Goal: Information Seeking & Learning: Find specific fact

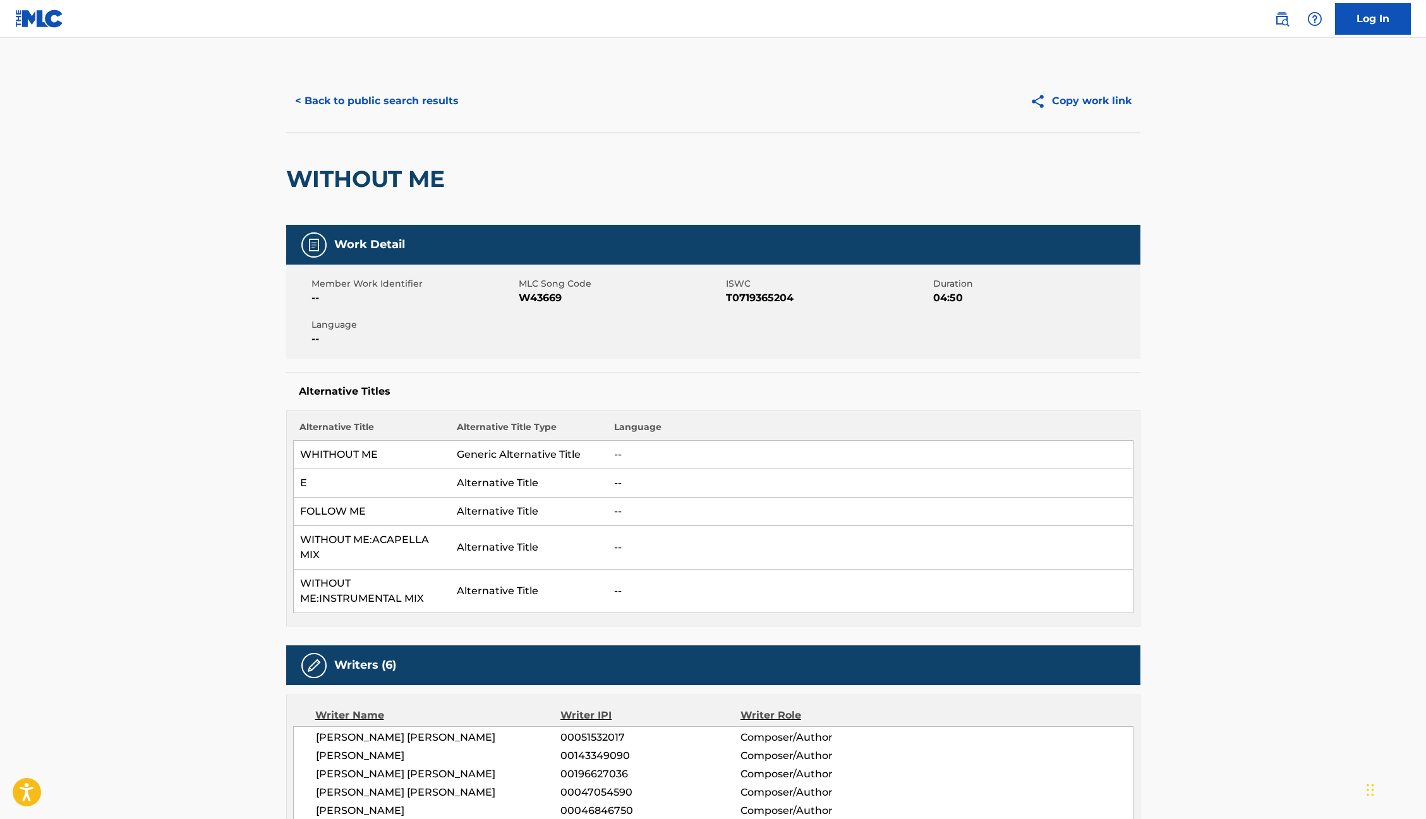
click at [352, 104] on button "< Back to public search results" at bounding box center [376, 101] width 181 height 32
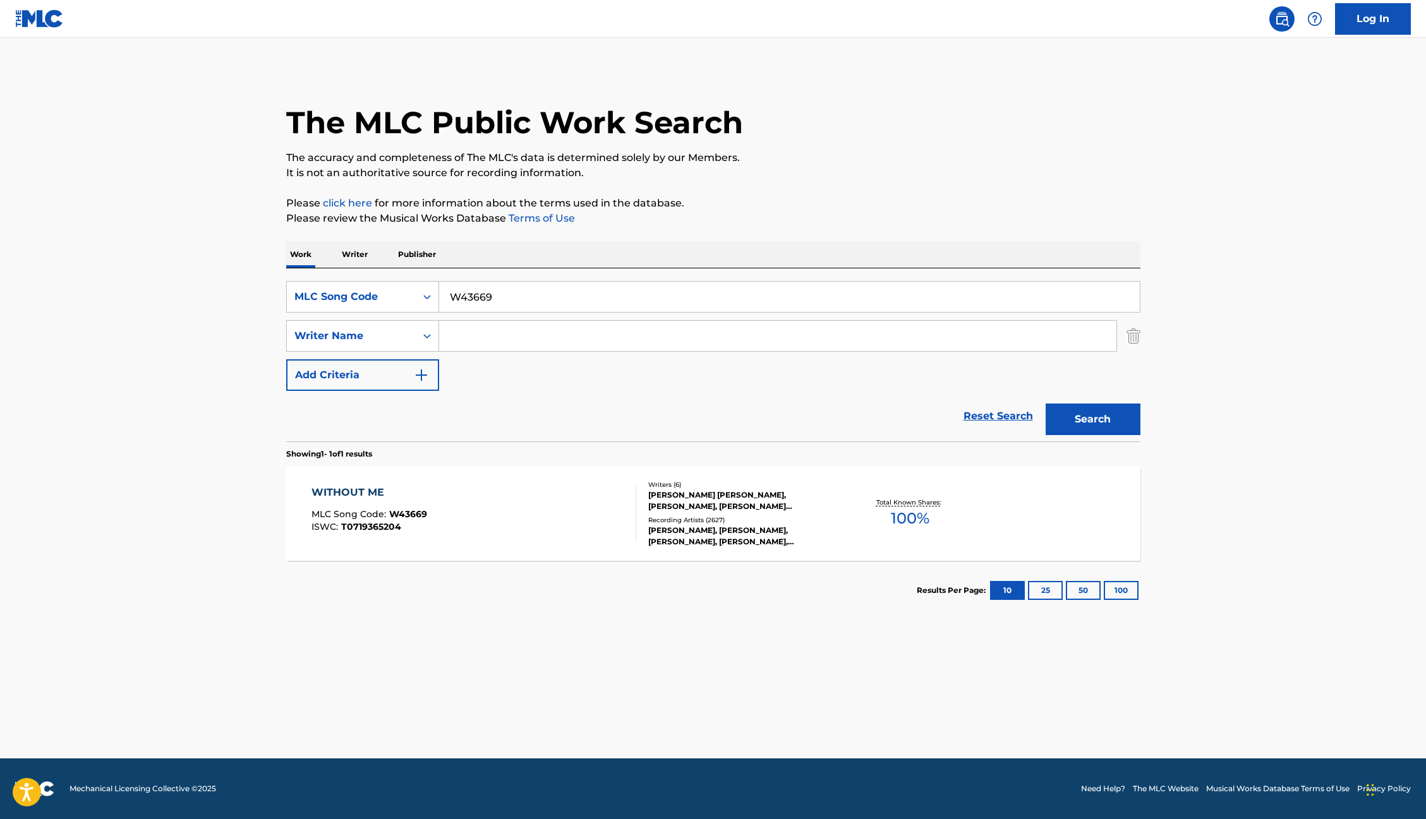
click at [472, 306] on input "W43669" at bounding box center [789, 297] width 701 height 30
paste input "M26800"
type input "M26800"
click at [1085, 426] on button "Search" at bounding box center [1092, 420] width 95 height 32
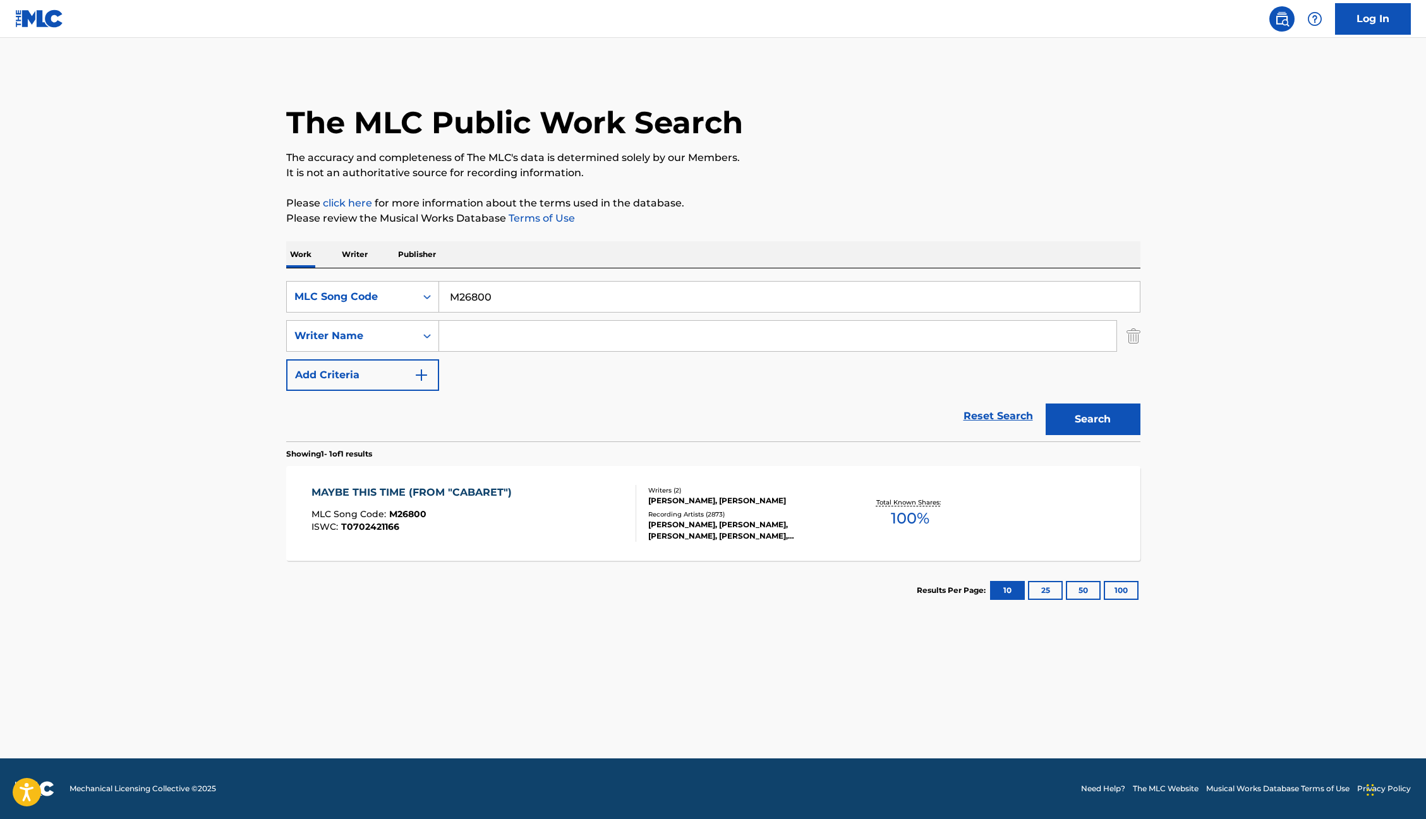
click at [603, 558] on div "MAYBE THIS TIME (FROM "CABARET") MLC Song Code : M26800 ISWC : T0702421166 Writ…" at bounding box center [713, 513] width 854 height 95
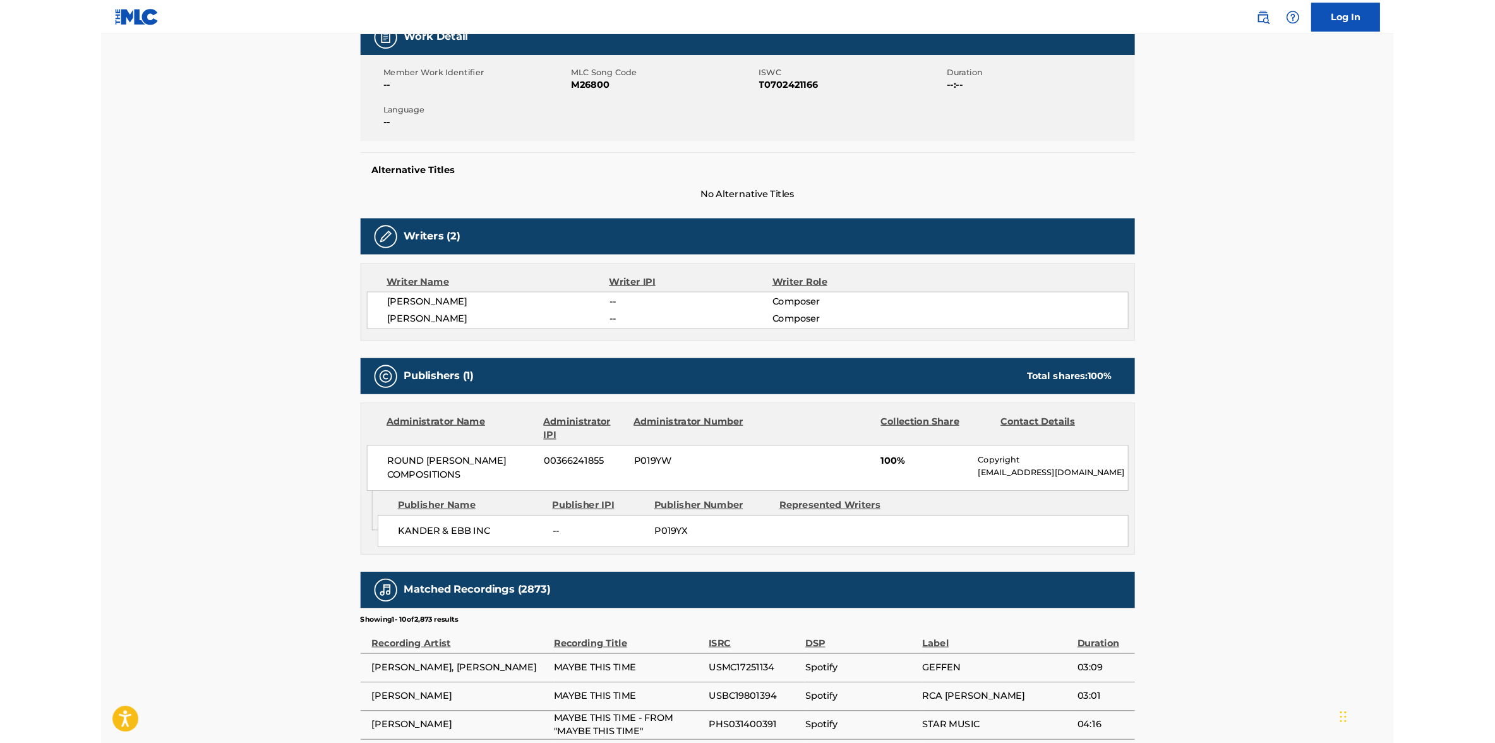
scroll to position [203, 0]
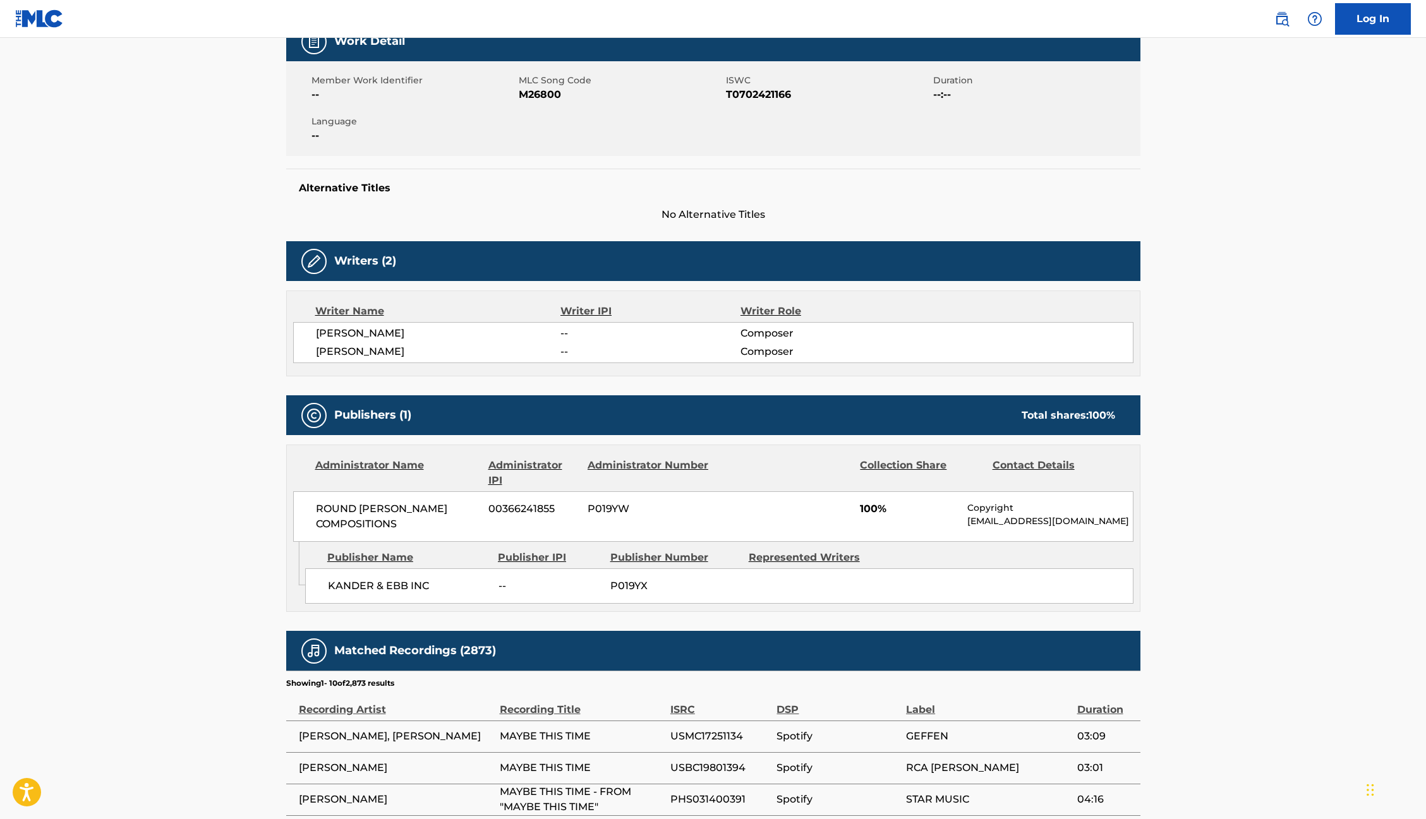
click at [752, 87] on span "T0702421166" at bounding box center [828, 94] width 204 height 15
copy span "T0702421166"
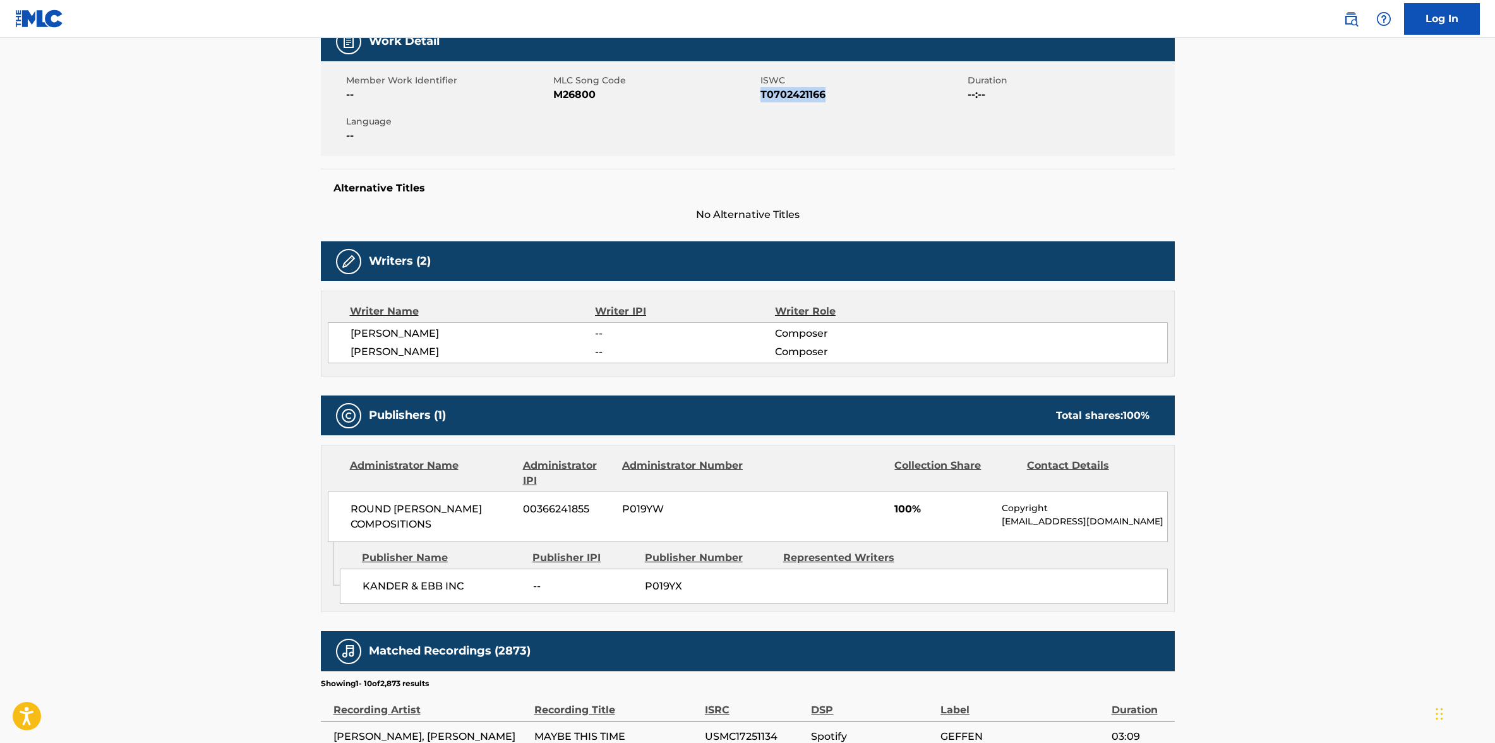
scroll to position [0, 0]
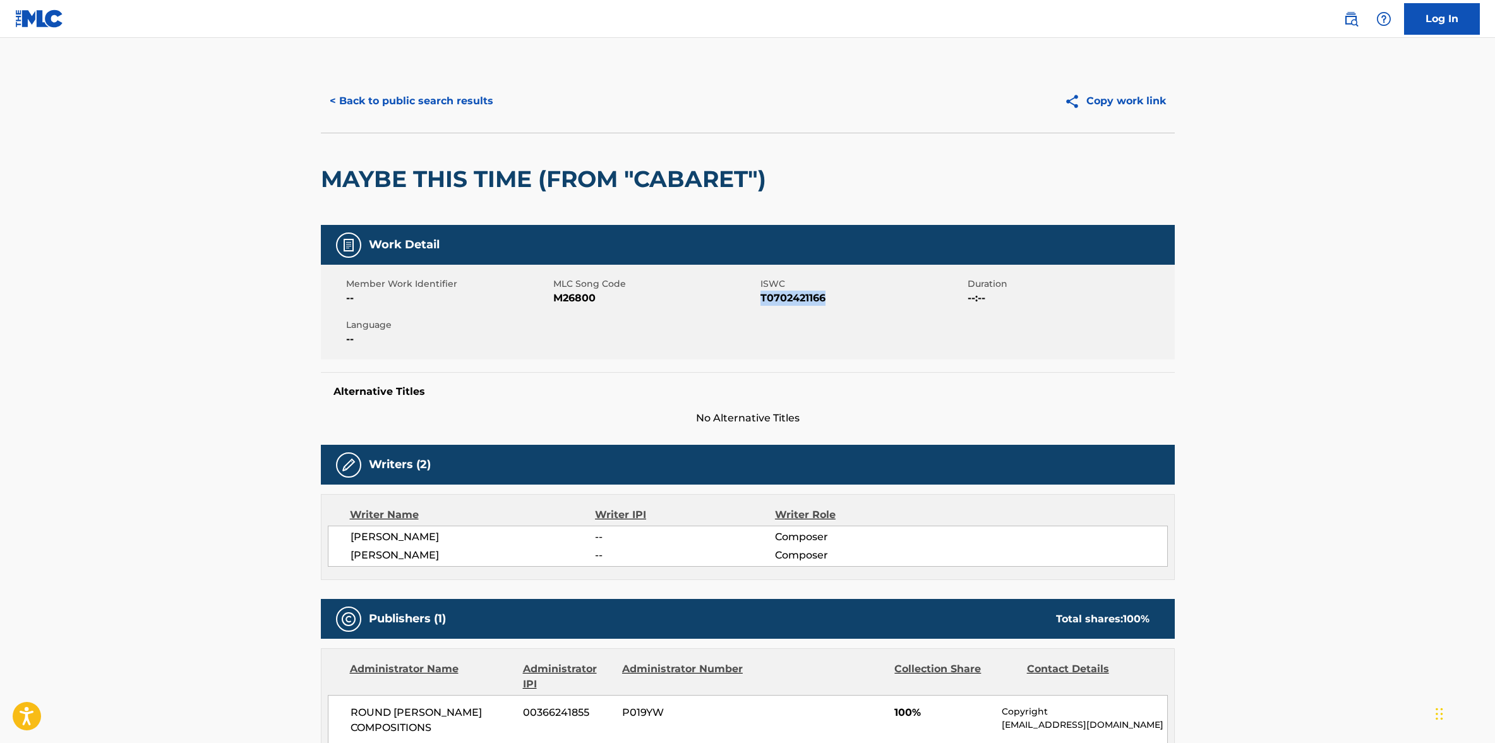
click at [393, 97] on button "< Back to public search results" at bounding box center [411, 101] width 181 height 32
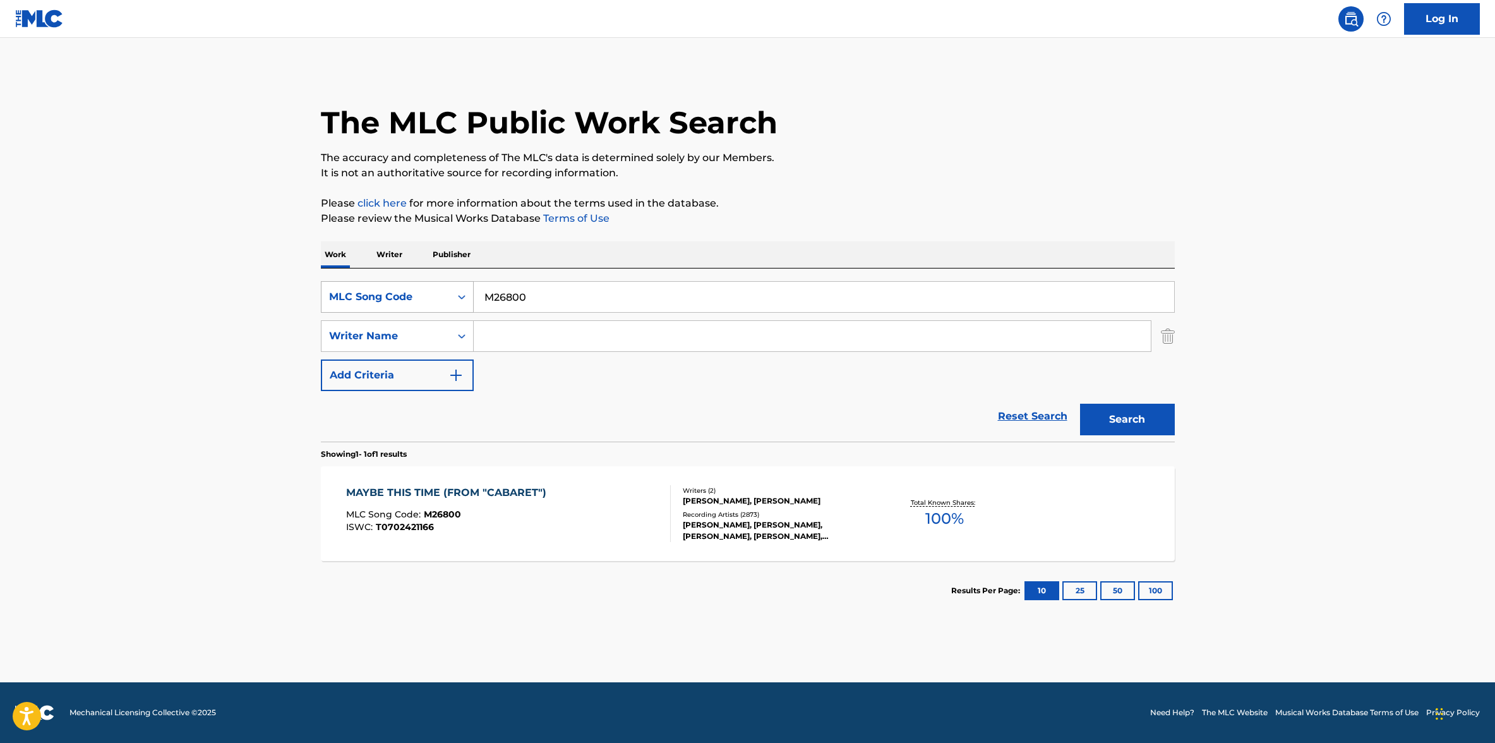
click at [435, 298] on div "MLC Song Code" at bounding box center [386, 296] width 114 height 15
click at [411, 334] on div "Work Title" at bounding box center [398, 329] width 152 height 32
click at [508, 305] on input "Search Form" at bounding box center [824, 297] width 701 height 30
paste input "MAMA I'M COMING HOME"
type input "MAMA I'M COMING HOME"
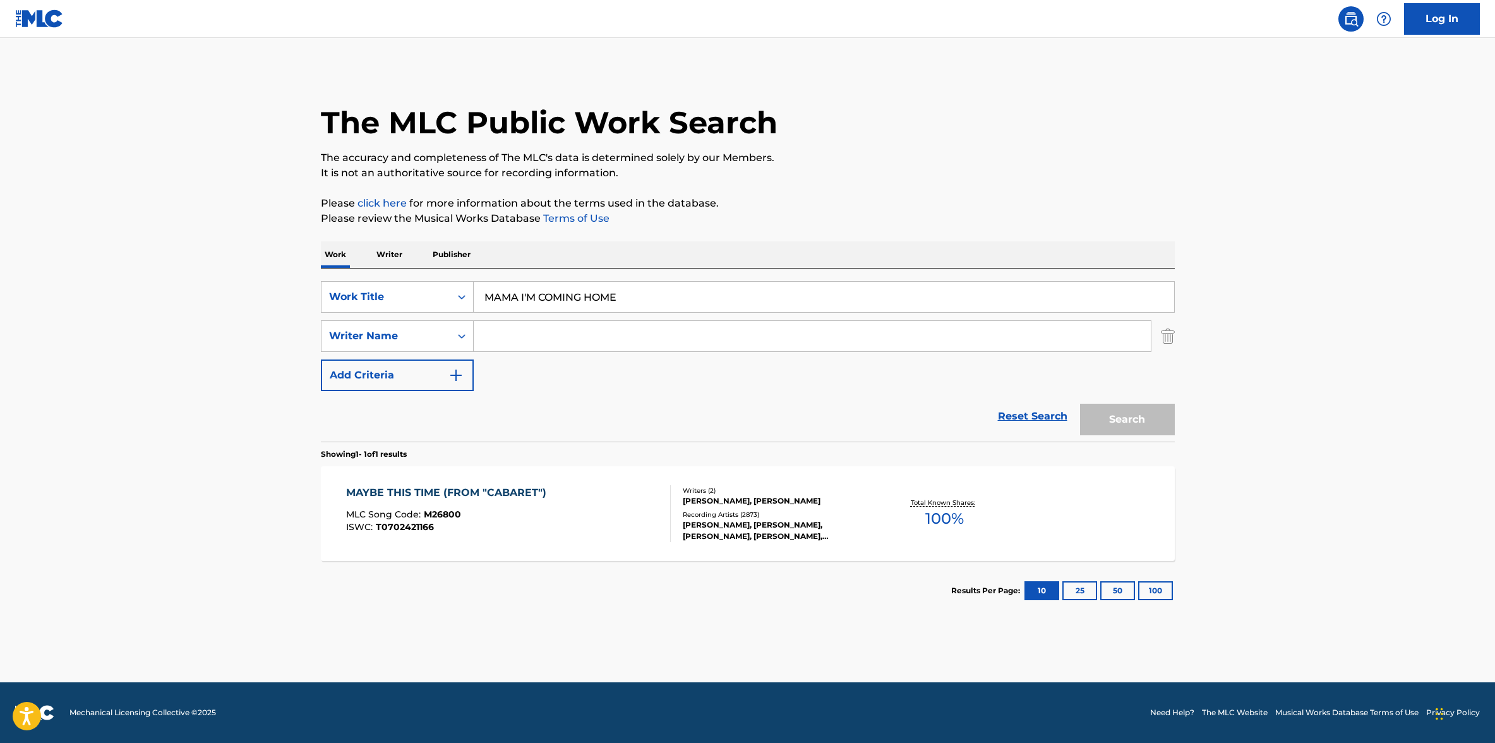
click at [500, 335] on input "Search Form" at bounding box center [812, 336] width 677 height 30
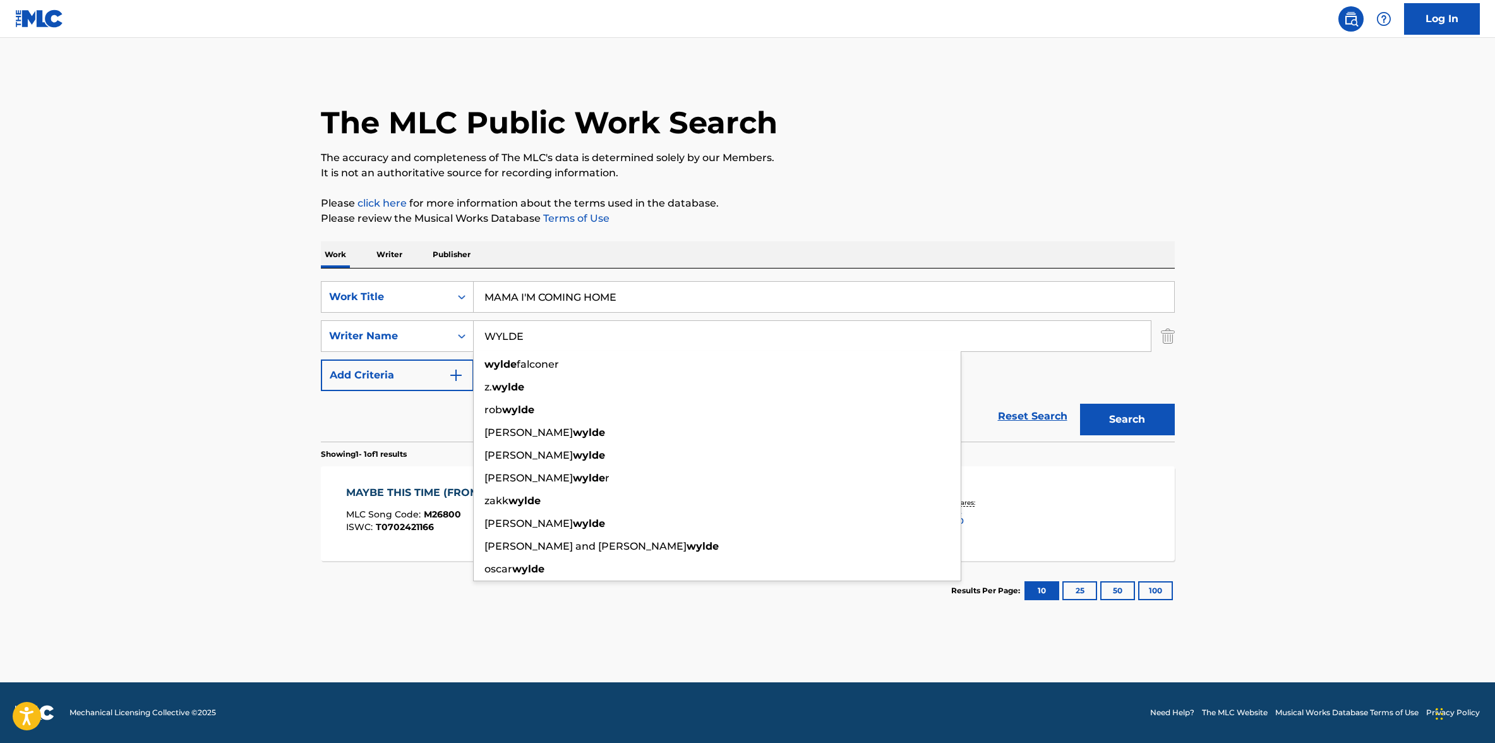
type input "WYLDE"
click at [1119, 426] on button "Search" at bounding box center [1127, 420] width 95 height 32
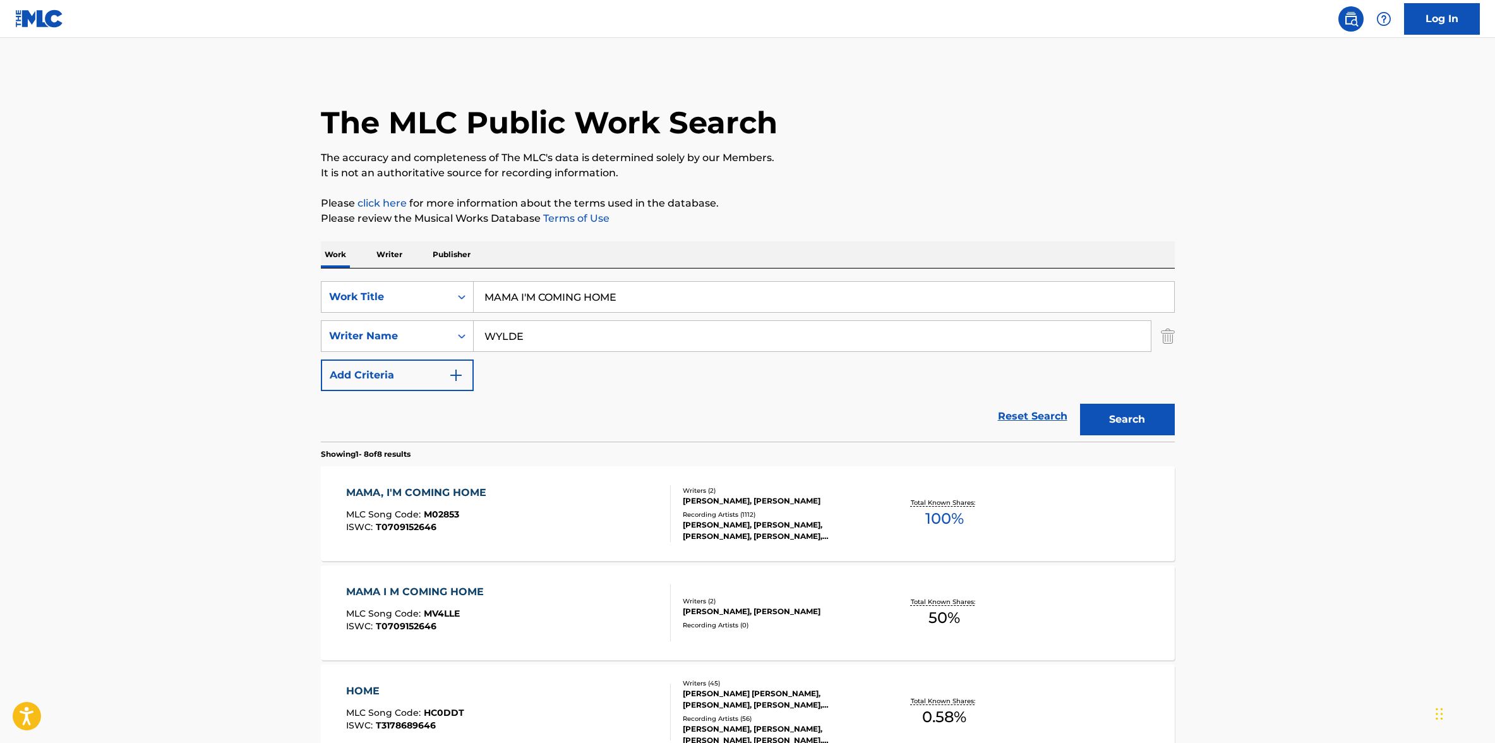
click at [584, 503] on div "MAMA, I'M COMING HOME MLC Song Code : M02853 ISWC : T0709152646" at bounding box center [508, 513] width 325 height 57
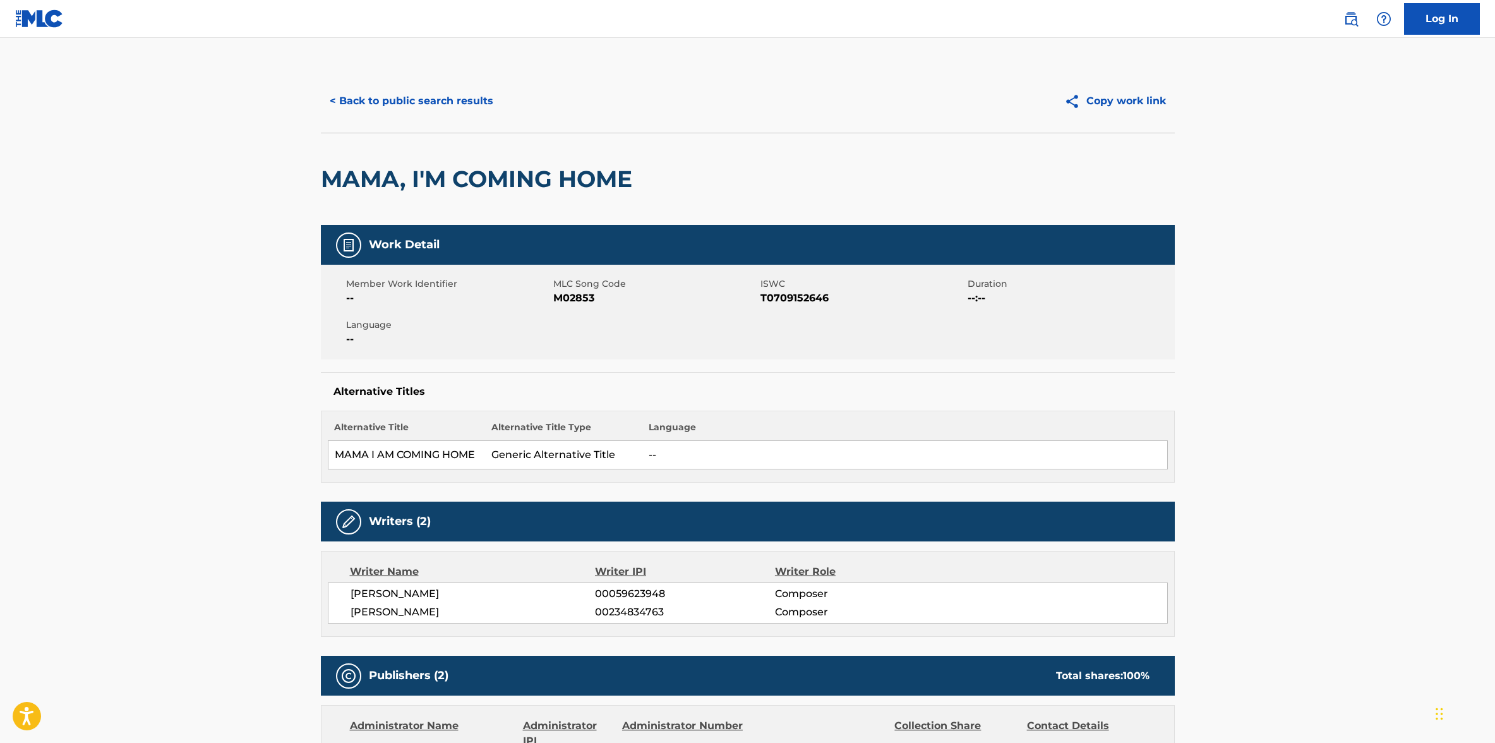
click at [384, 591] on span "[PERSON_NAME]" at bounding box center [473, 593] width 245 height 15
copy div "[PERSON_NAME]"
click at [416, 616] on span "[PERSON_NAME]" at bounding box center [473, 612] width 245 height 15
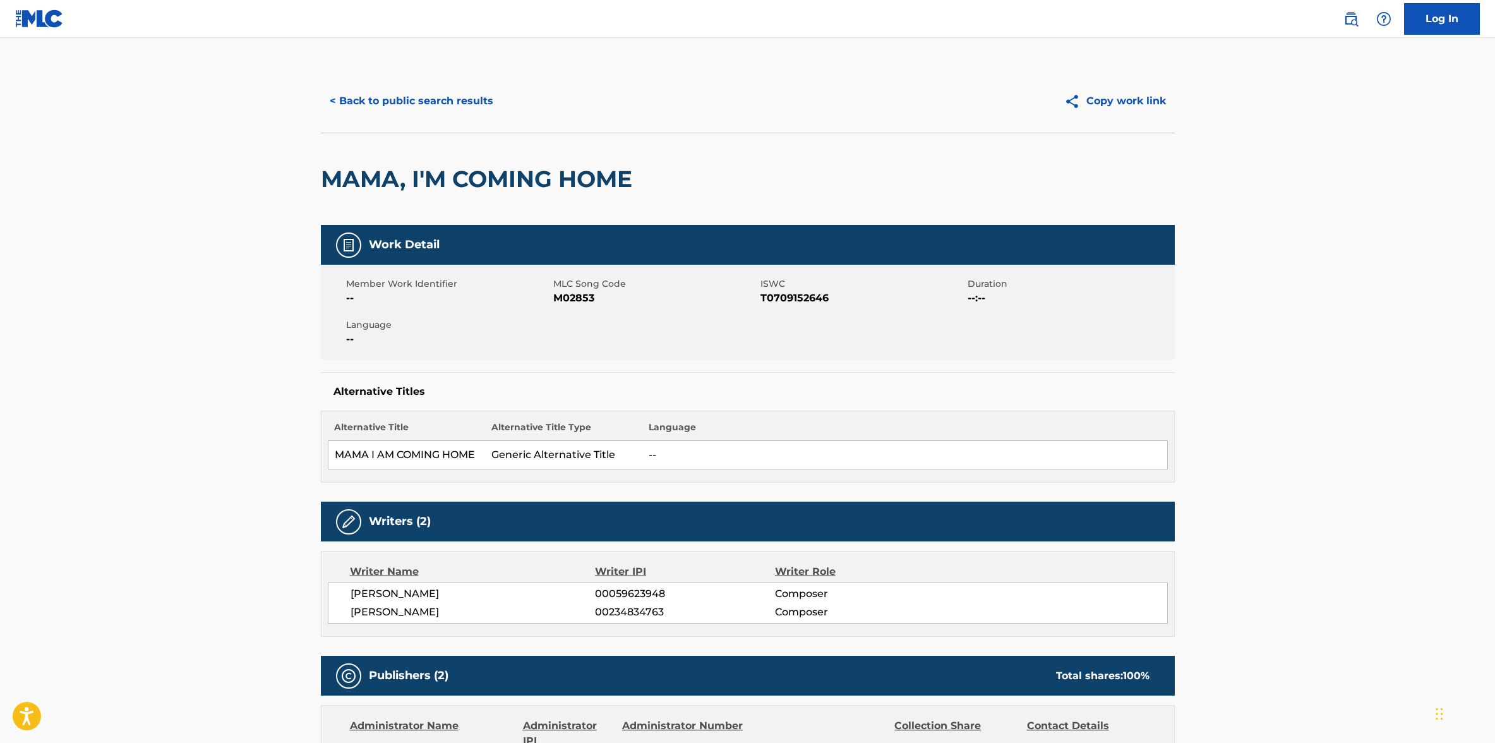
click at [416, 616] on span "[PERSON_NAME]" at bounding box center [473, 612] width 245 height 15
copy div "[PERSON_NAME]"
click at [578, 299] on span "M02853" at bounding box center [655, 298] width 204 height 15
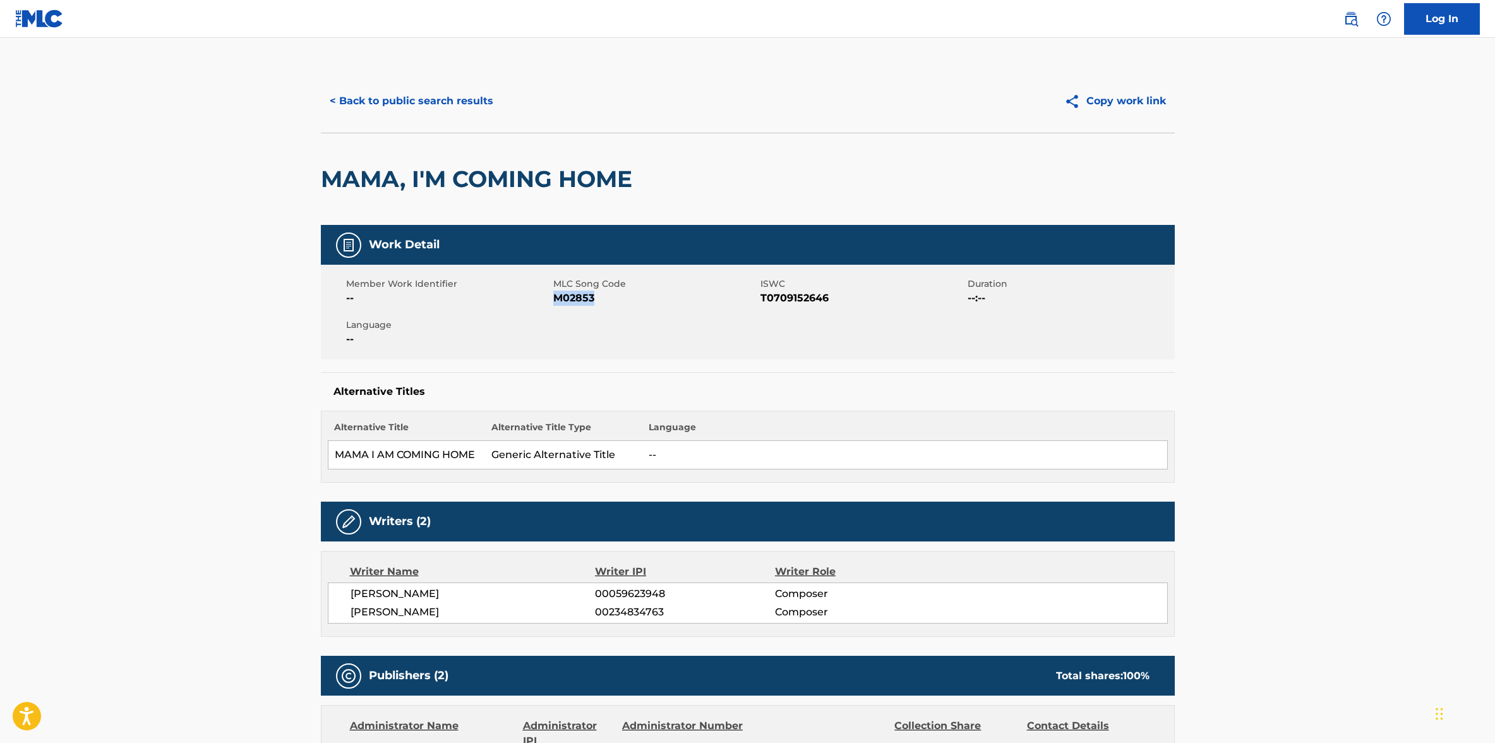
copy span "M02853"
click at [790, 297] on span "T0709152646" at bounding box center [863, 298] width 204 height 15
copy span "T0709152646"
click at [374, 83] on div "< Back to public search results Copy work link" at bounding box center [748, 100] width 854 height 63
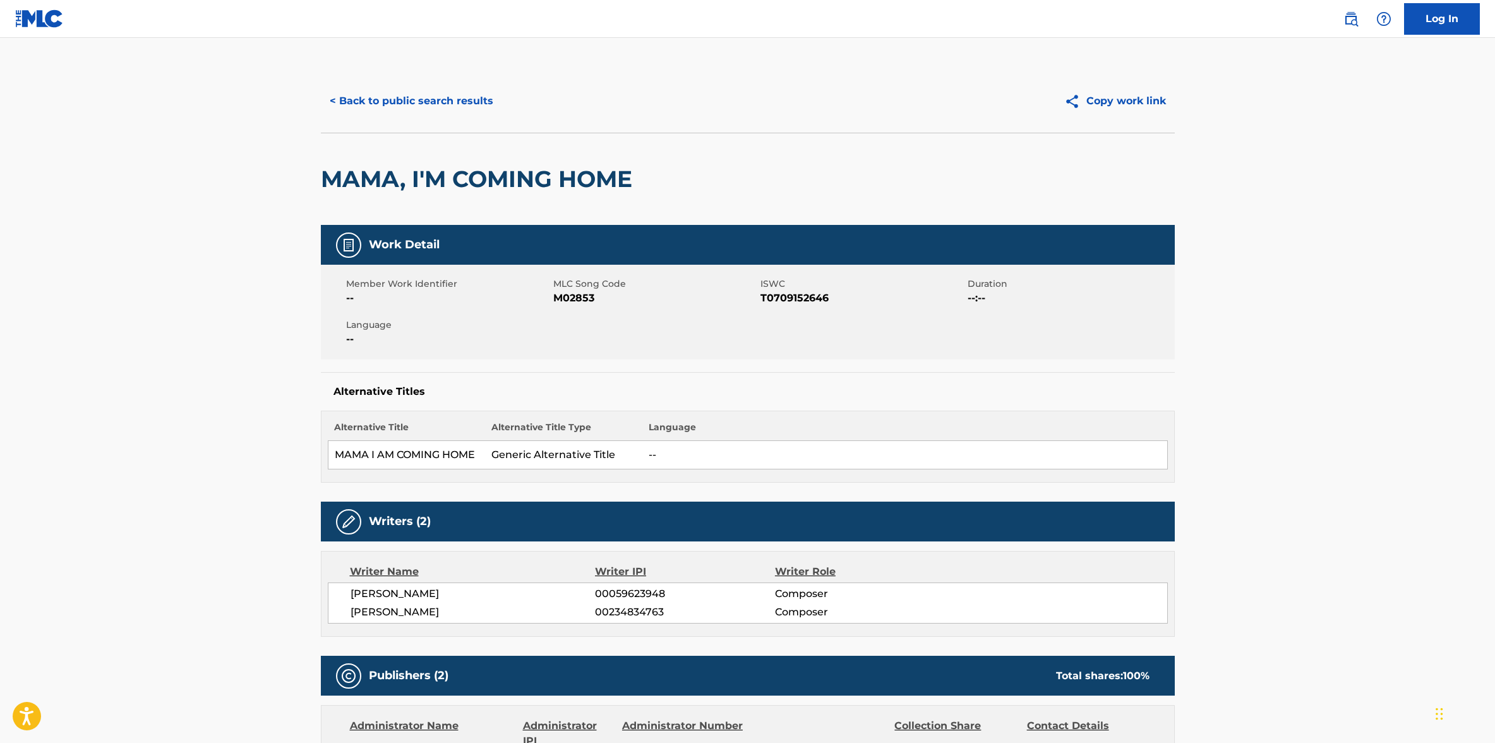
click at [374, 101] on button "< Back to public search results" at bounding box center [411, 101] width 181 height 32
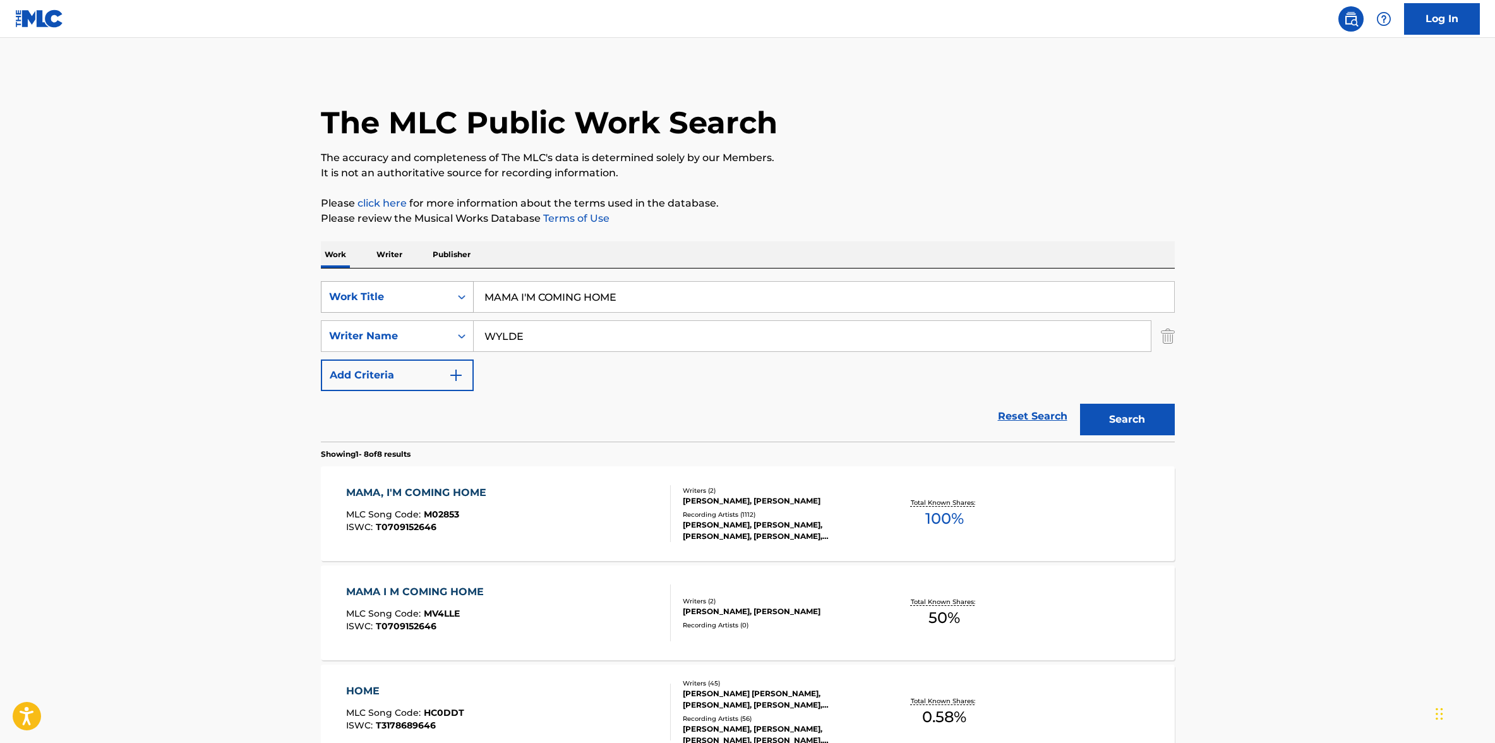
click at [434, 305] on div "Work Title" at bounding box center [386, 297] width 129 height 24
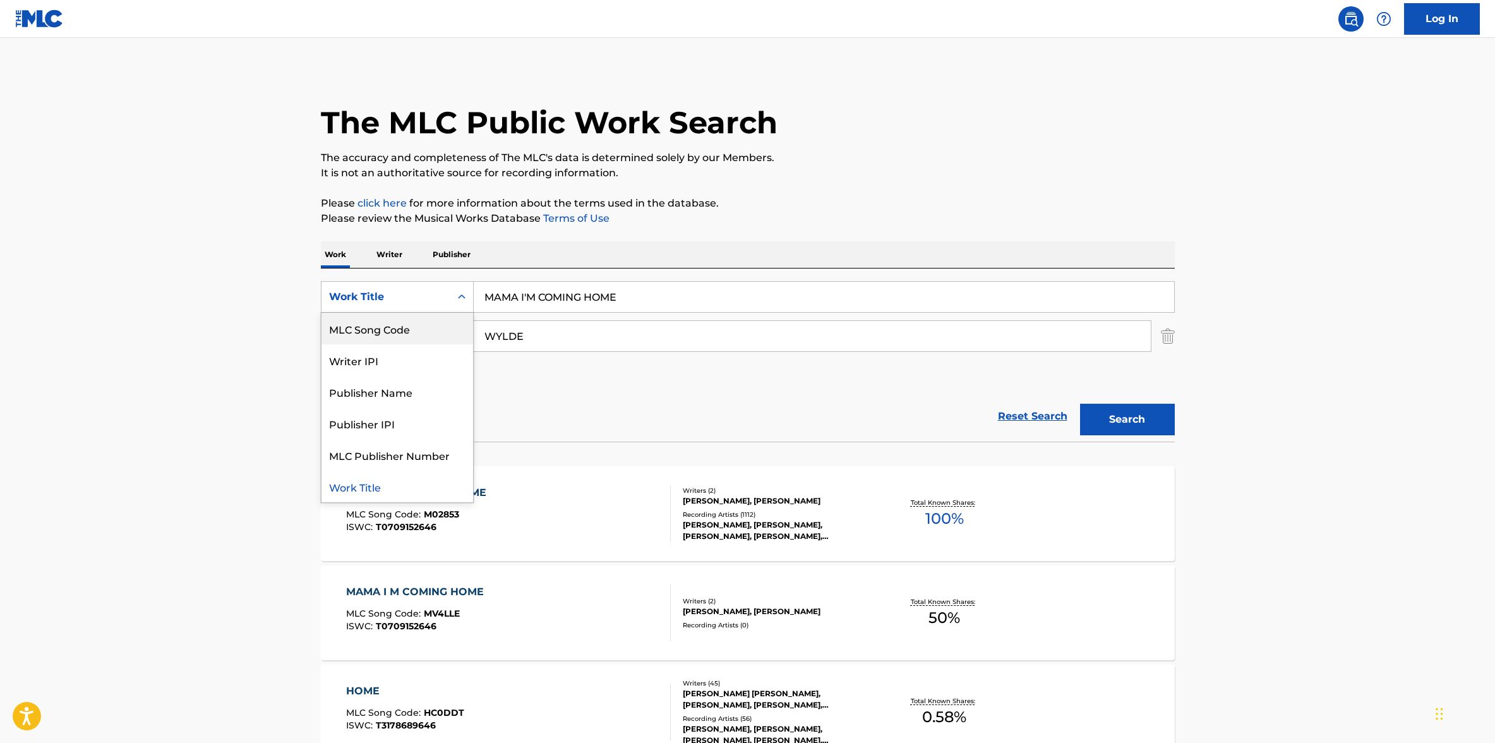
click at [430, 325] on div "MLC Song Code" at bounding box center [398, 329] width 152 height 32
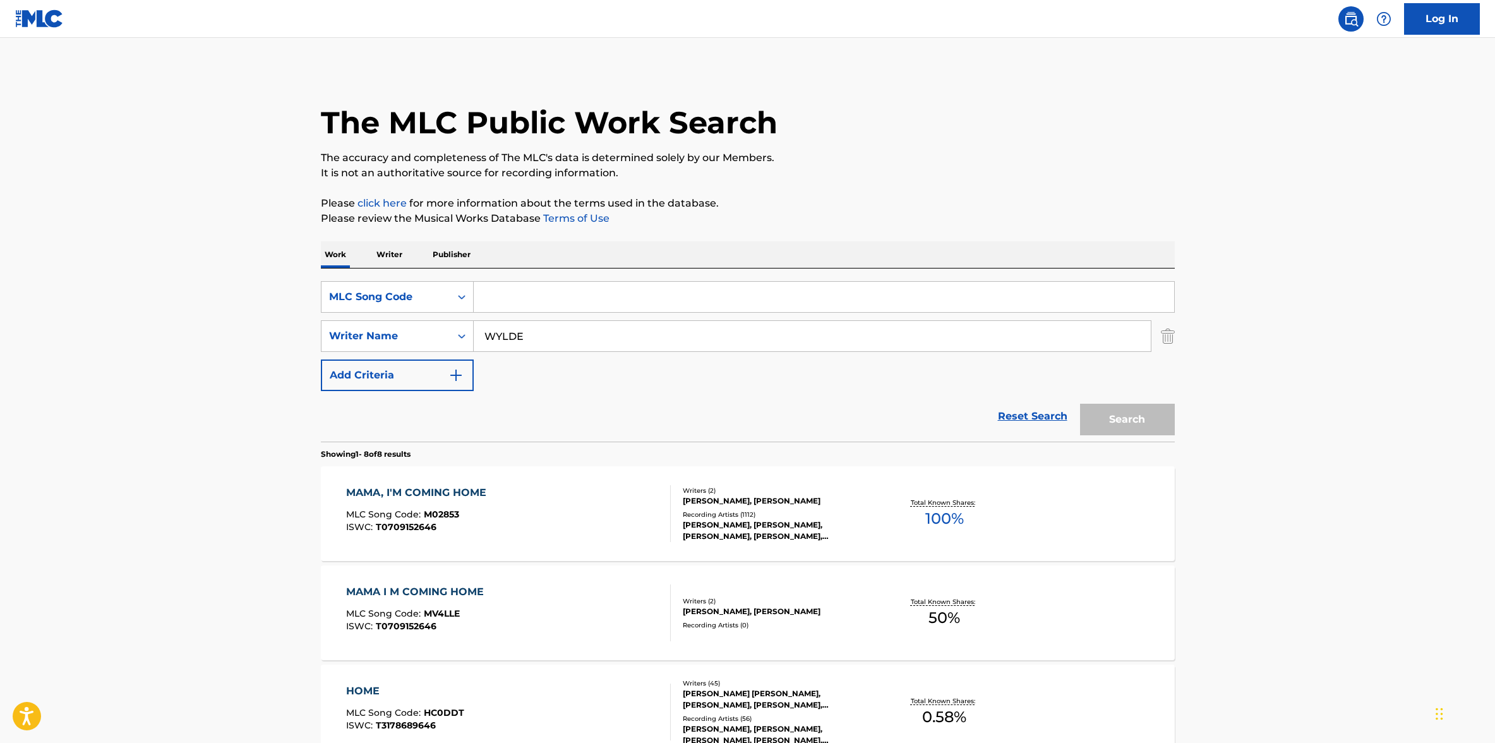
click at [547, 287] on input "Search Form" at bounding box center [824, 297] width 701 height 30
paste input "M26800"
type input "M26800"
click at [502, 336] on input "WYLDE" at bounding box center [812, 336] width 677 height 30
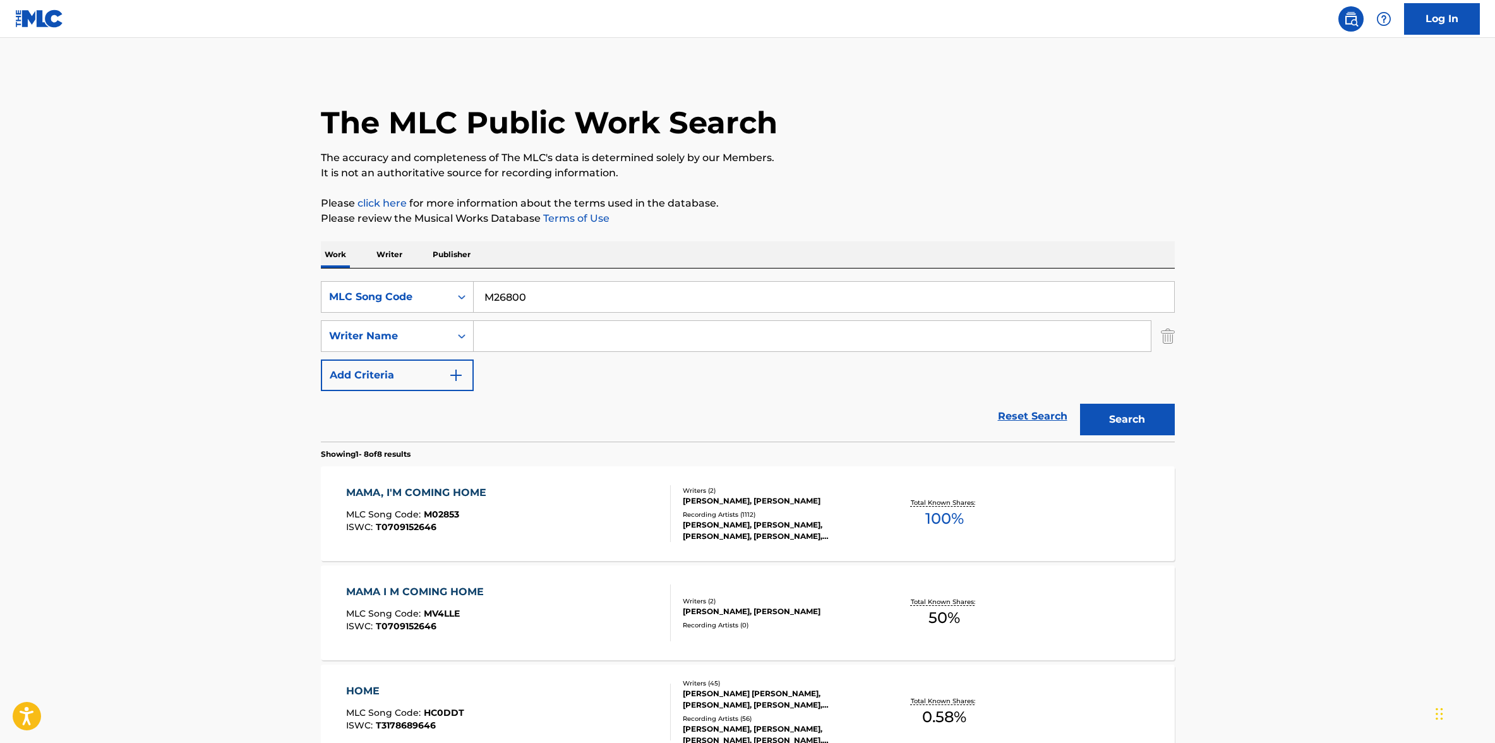
drag, startPoint x: 1129, startPoint y: 417, endPoint x: 1096, endPoint y: 426, distance: 34.0
click at [1128, 417] on button "Search" at bounding box center [1127, 420] width 95 height 32
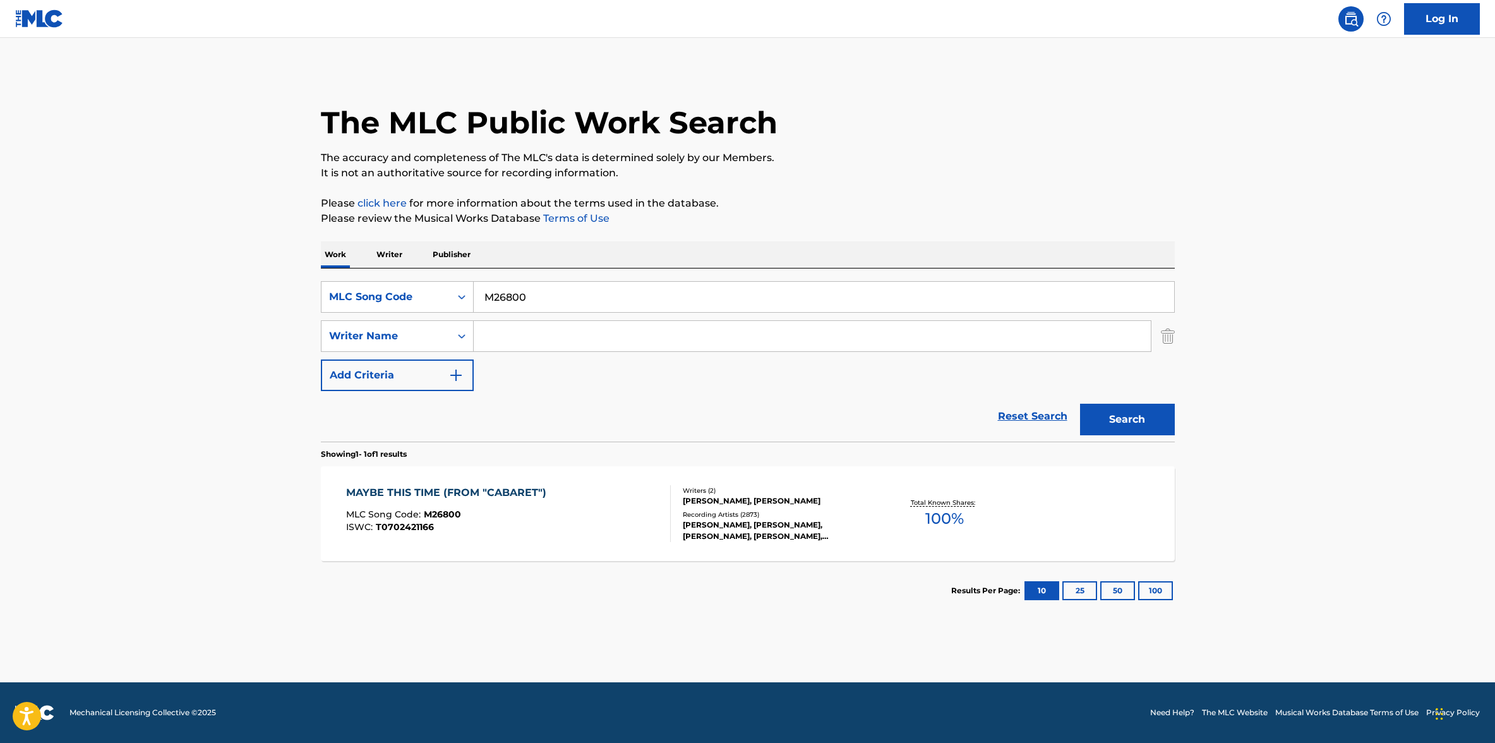
click at [704, 502] on div "[PERSON_NAME], [PERSON_NAME]" at bounding box center [778, 500] width 191 height 11
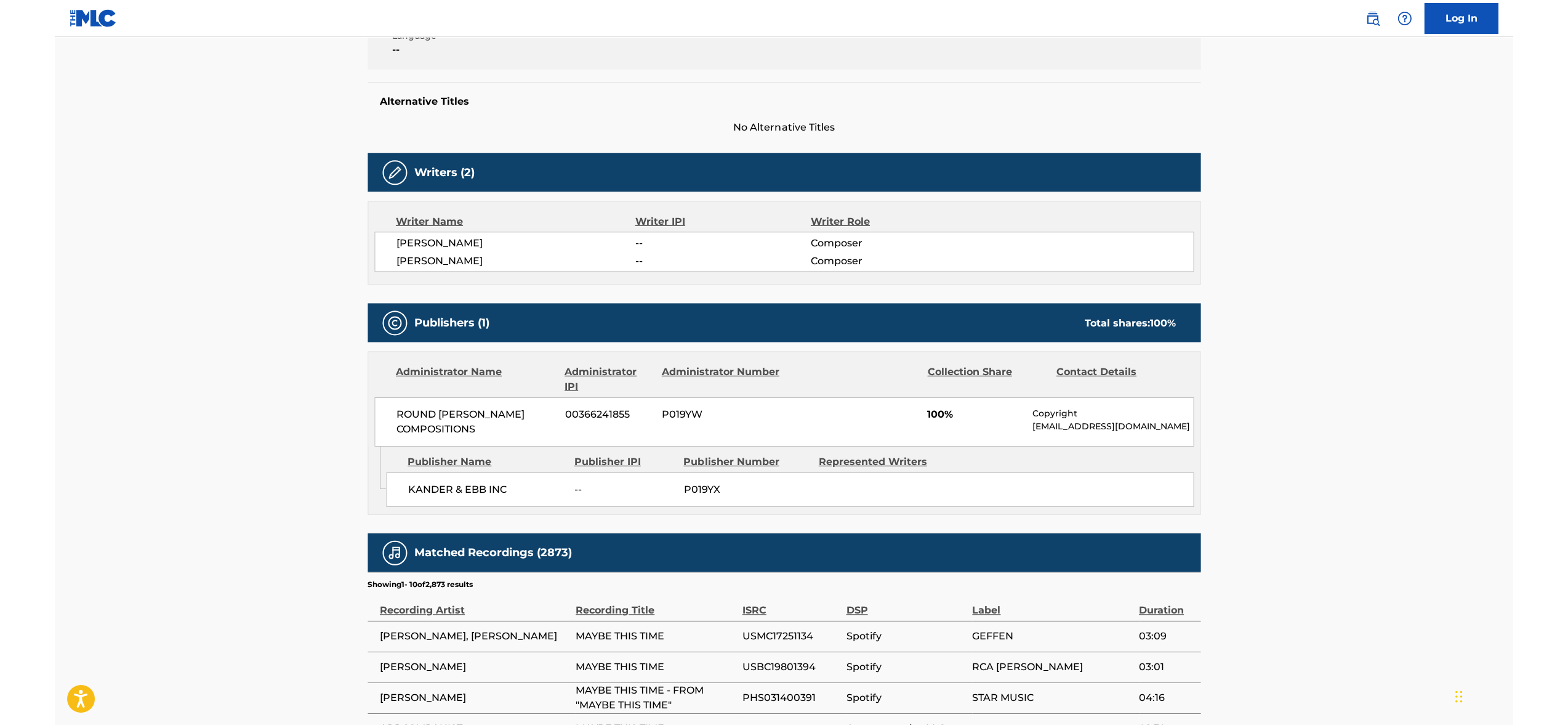
scroll to position [282, 0]
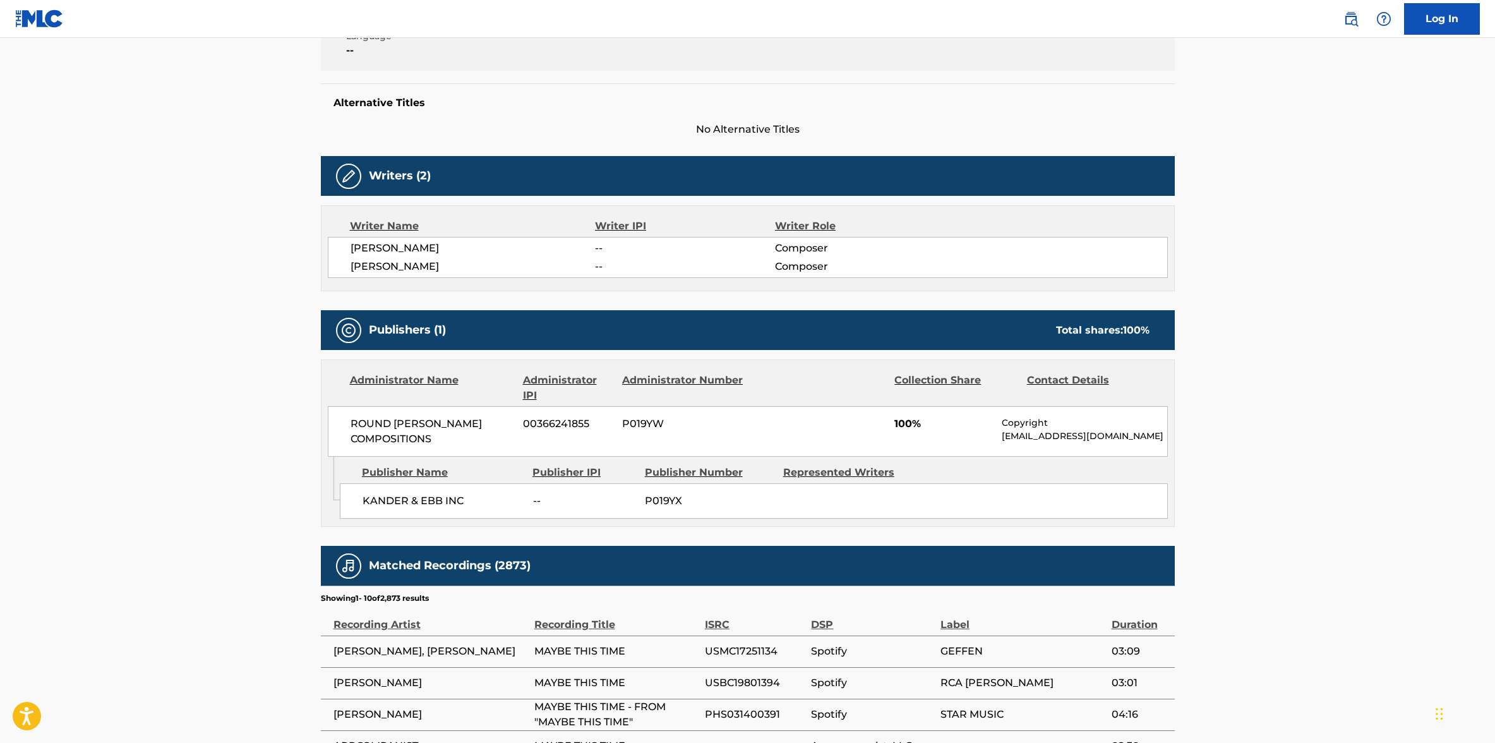
click at [389, 438] on span "ROUND [PERSON_NAME] COMPOSITIONS" at bounding box center [433, 431] width 164 height 30
copy div "ROUND [PERSON_NAME] COMPOSITIONS"
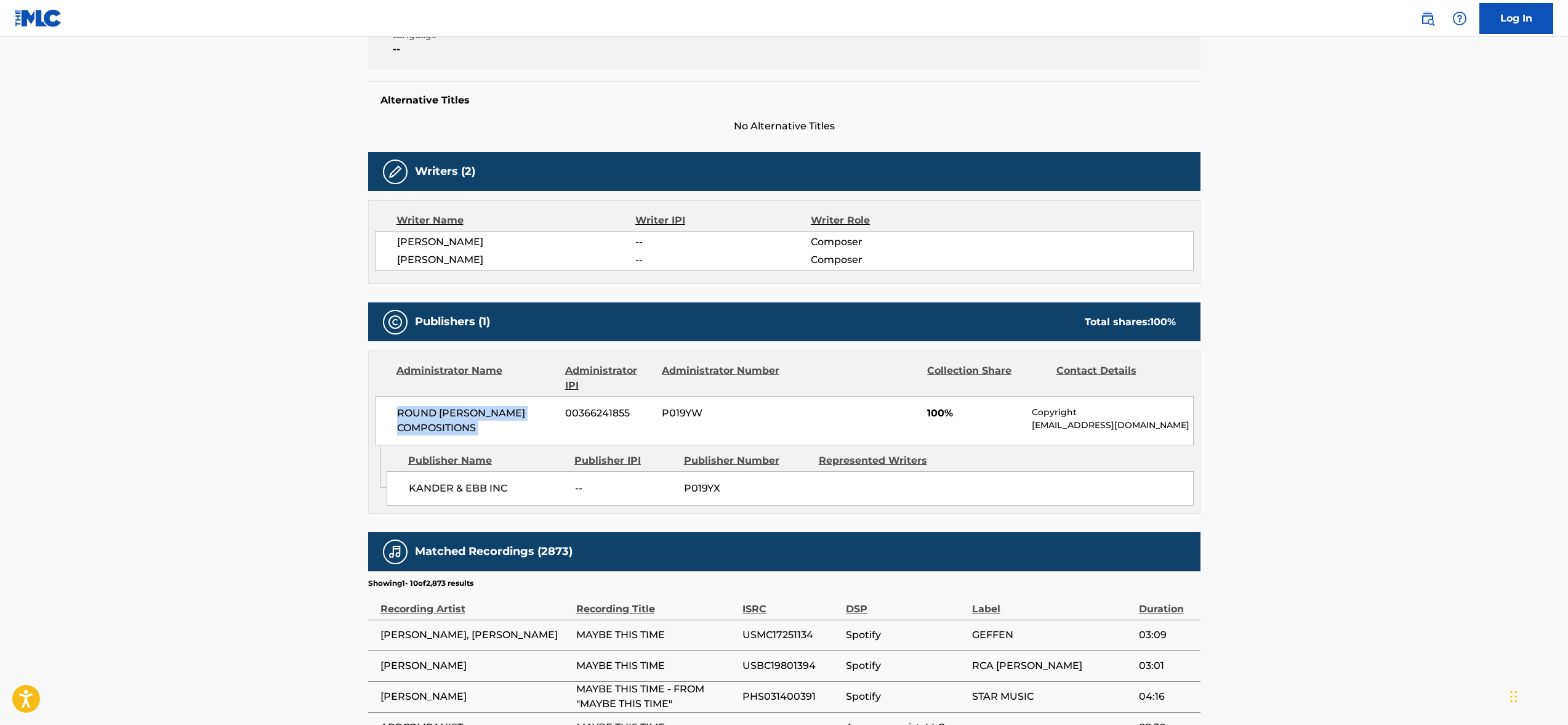
scroll to position [0, 0]
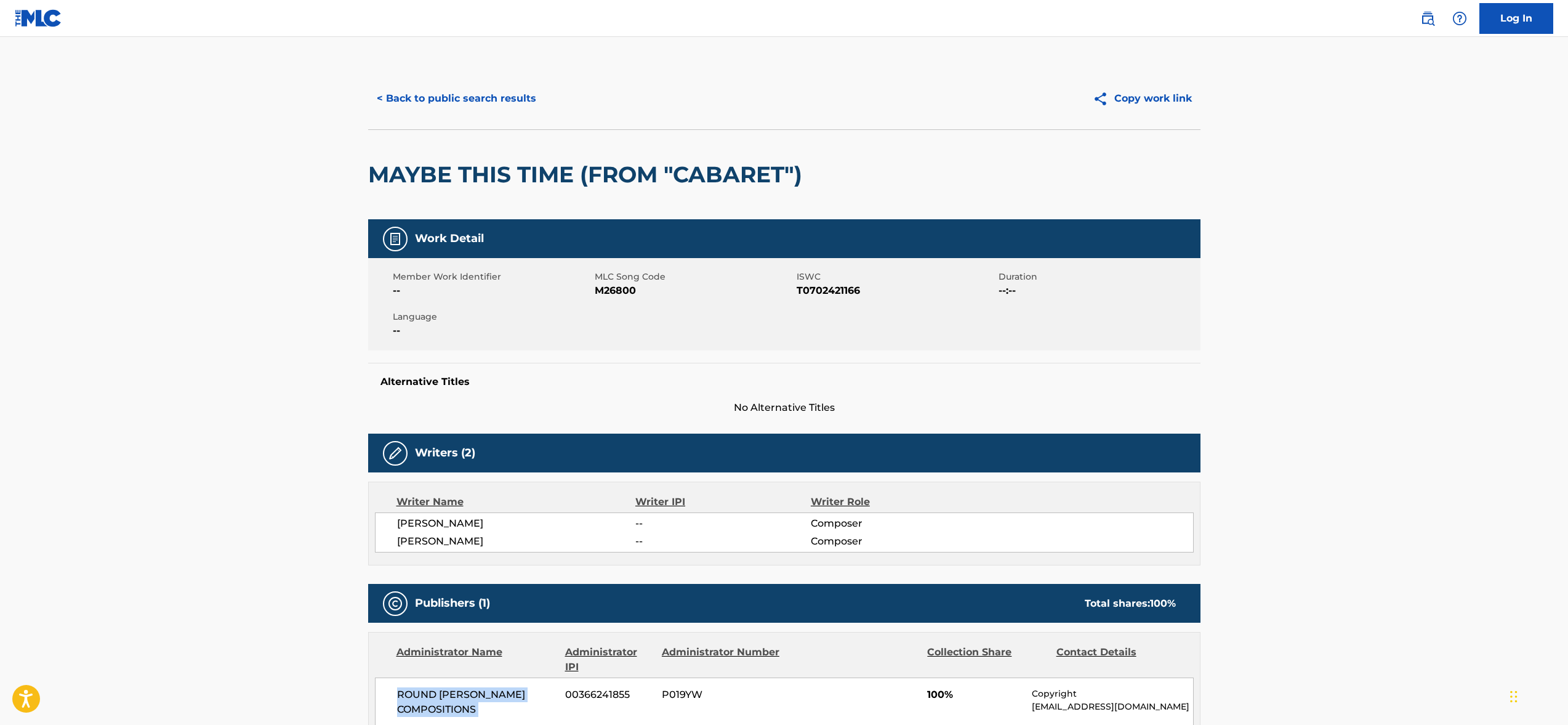
click at [430, 102] on button "< Back to public search results" at bounding box center [456, 98] width 176 height 31
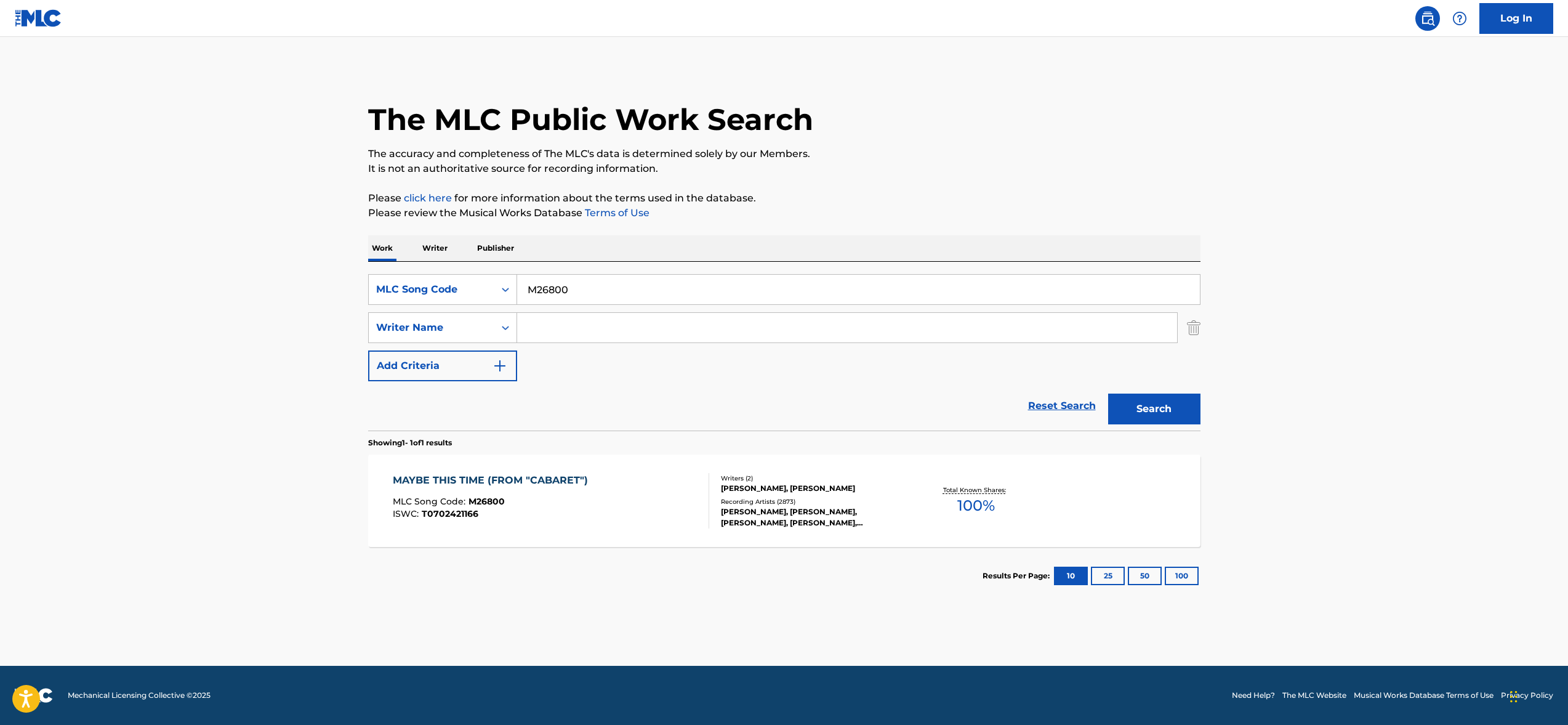
click at [546, 295] on input "M26800" at bounding box center [859, 289] width 683 height 29
paste input "L51743"
type input "L51743"
click at [1130, 417] on button "Search" at bounding box center [1154, 409] width 93 height 31
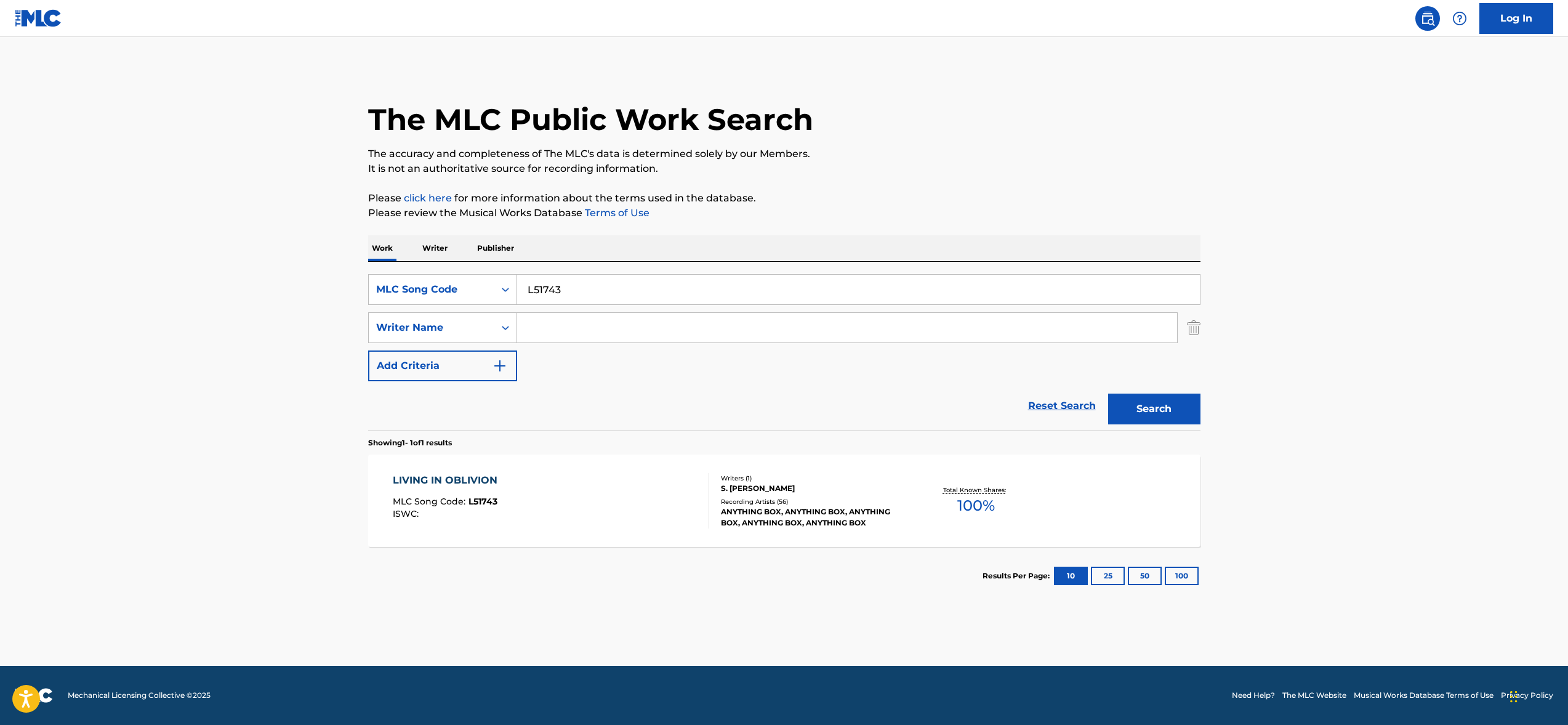
click at [546, 497] on div "LIVING IN OBLIVION MLC Song Code : L51743 ISWC :" at bounding box center [551, 500] width 317 height 56
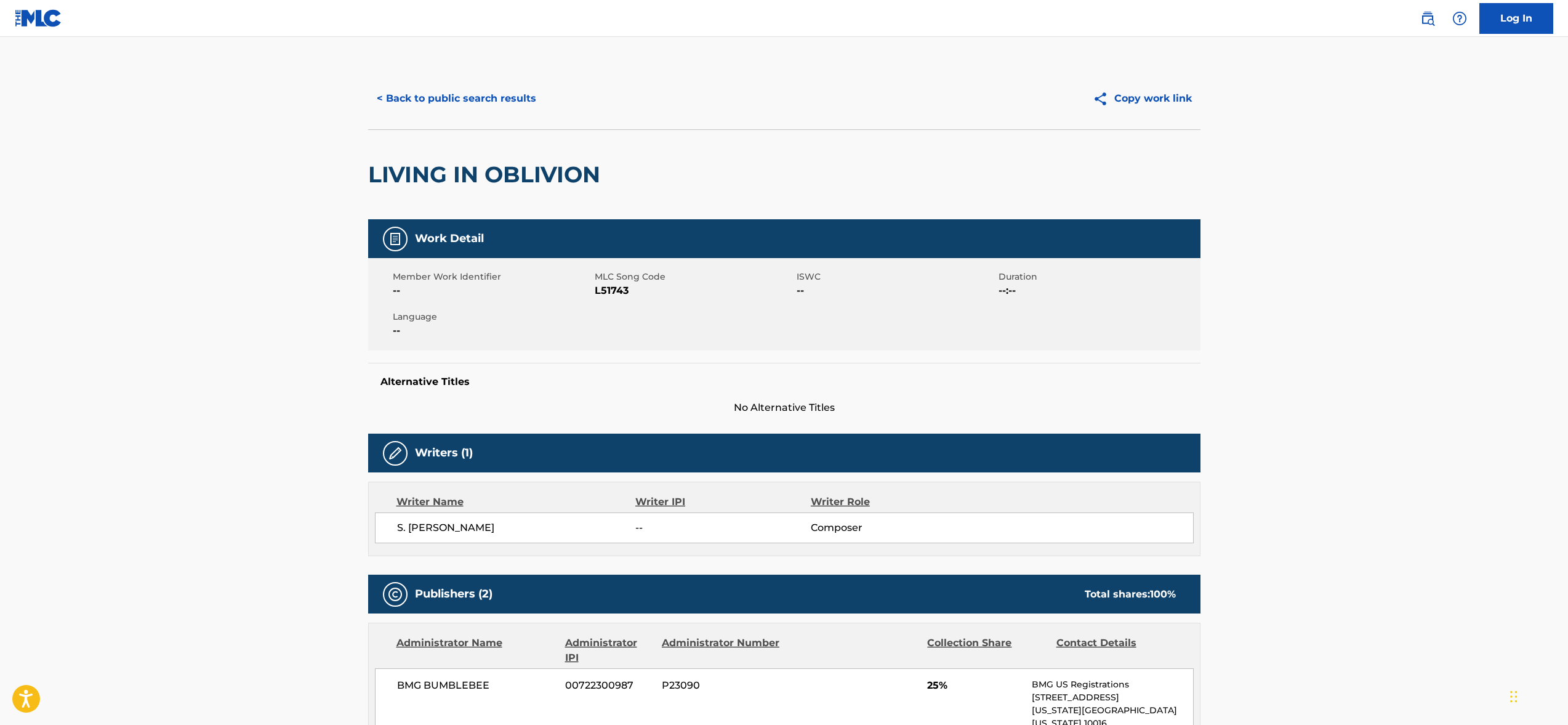
click at [432, 90] on button "< Back to public search results" at bounding box center [456, 98] width 176 height 31
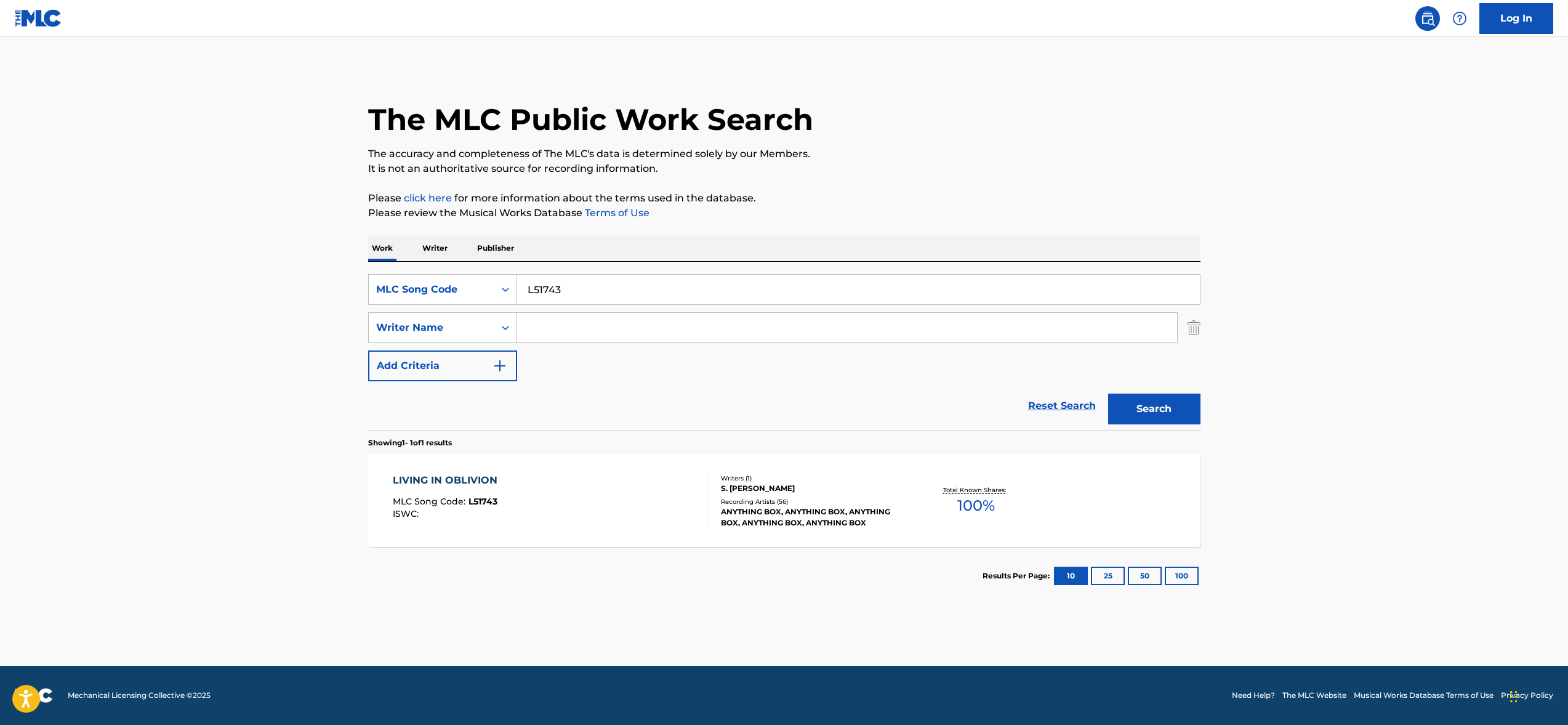
click at [539, 287] on input "L51743" at bounding box center [859, 289] width 683 height 29
paste input "TD1JBM"
type input "TD1JBM"
click at [1144, 398] on button "Search" at bounding box center [1154, 409] width 93 height 31
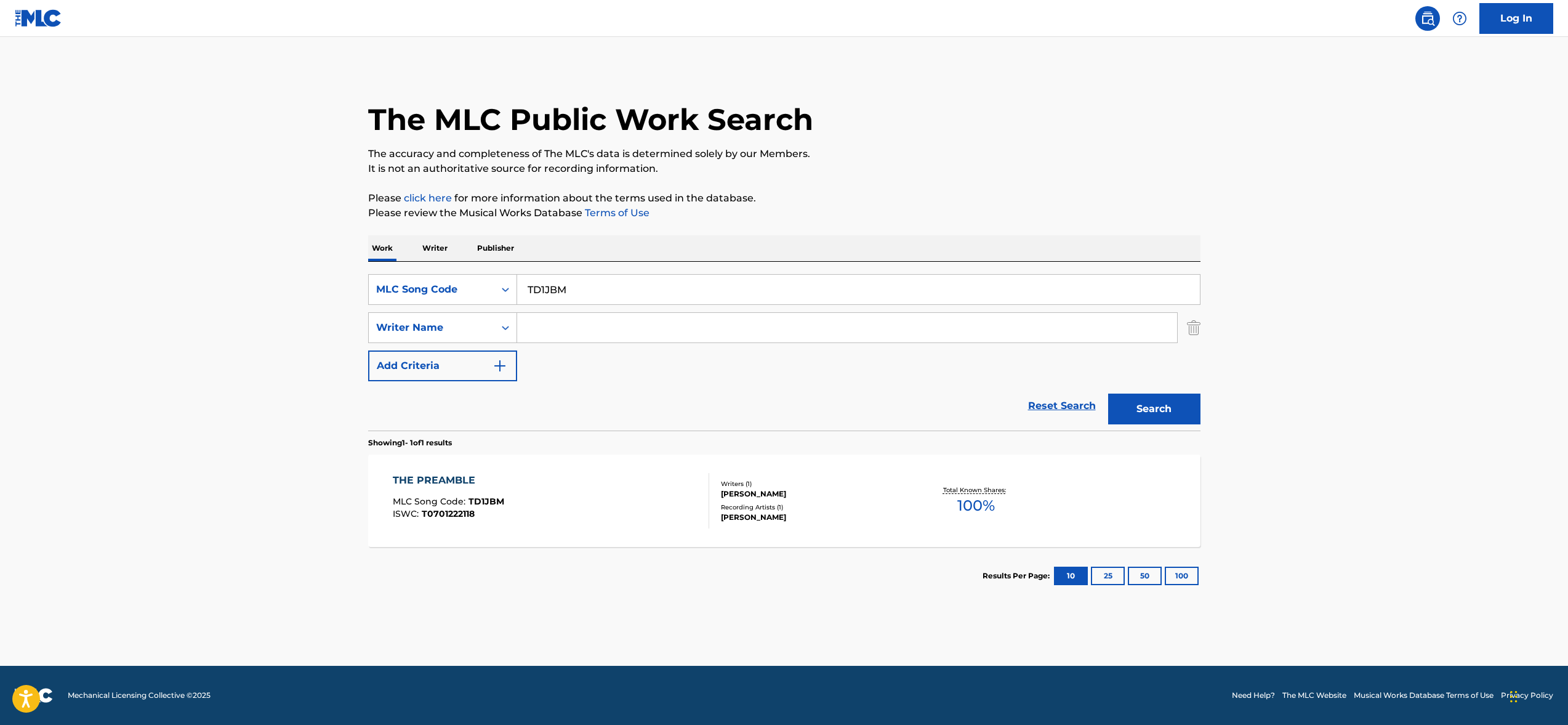
click at [632, 498] on div "THE PREAMBLE MLC Song Code : TD1JBM ISWC : T0701222118" at bounding box center [551, 500] width 317 height 56
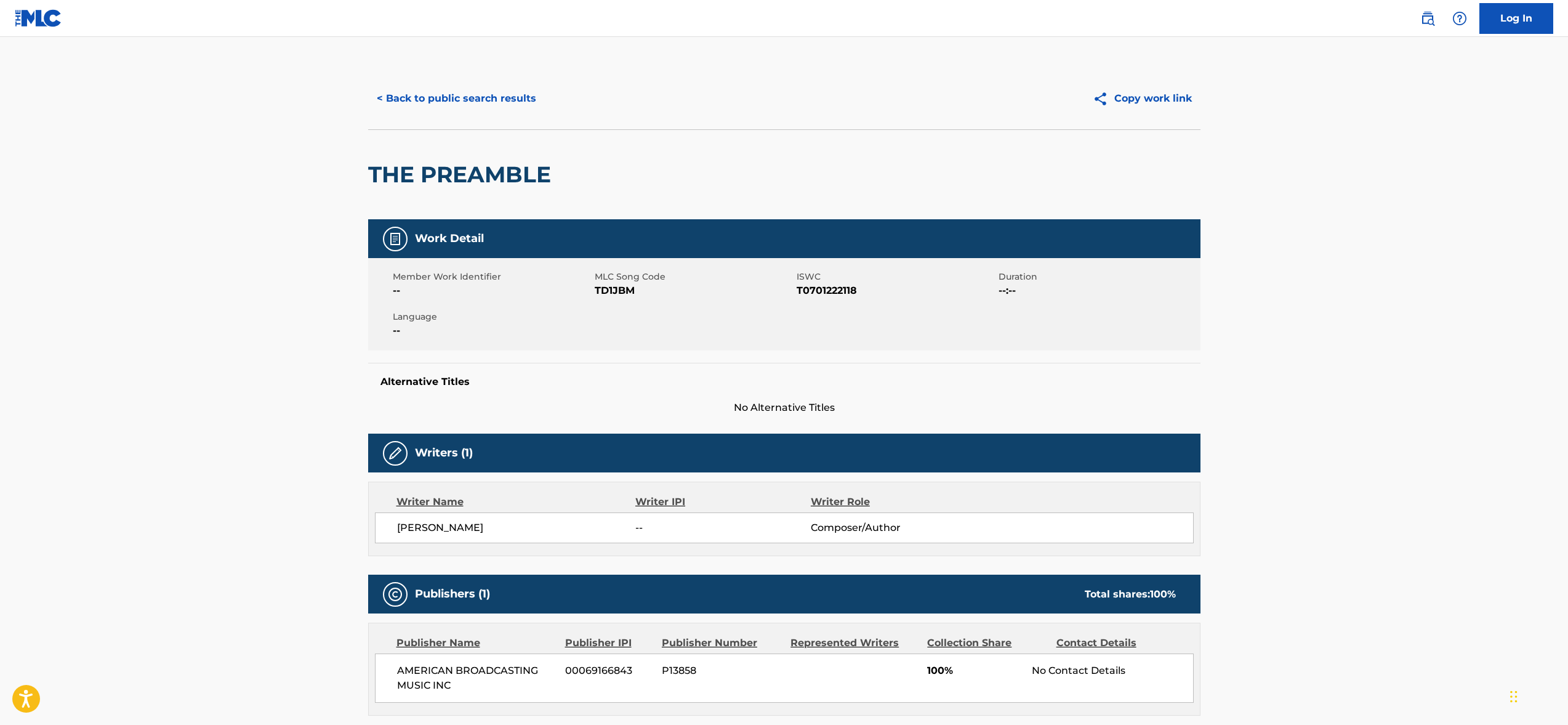
click at [462, 93] on button "< Back to public search results" at bounding box center [456, 98] width 176 height 31
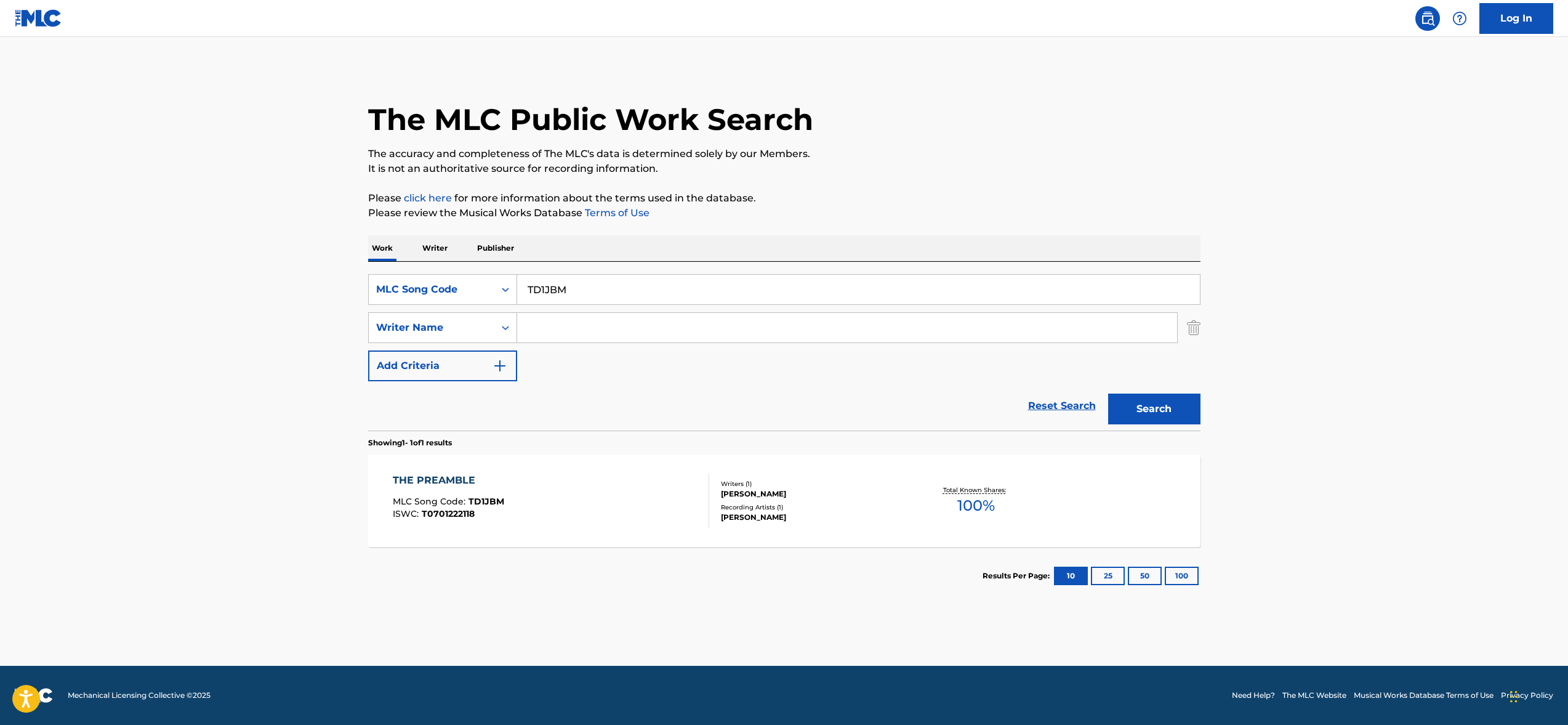
click at [544, 286] on input "TD1JBM" at bounding box center [859, 289] width 683 height 29
paste input "SVALV7"
type input "SVALV7"
click at [1182, 399] on button "Search" at bounding box center [1154, 409] width 93 height 31
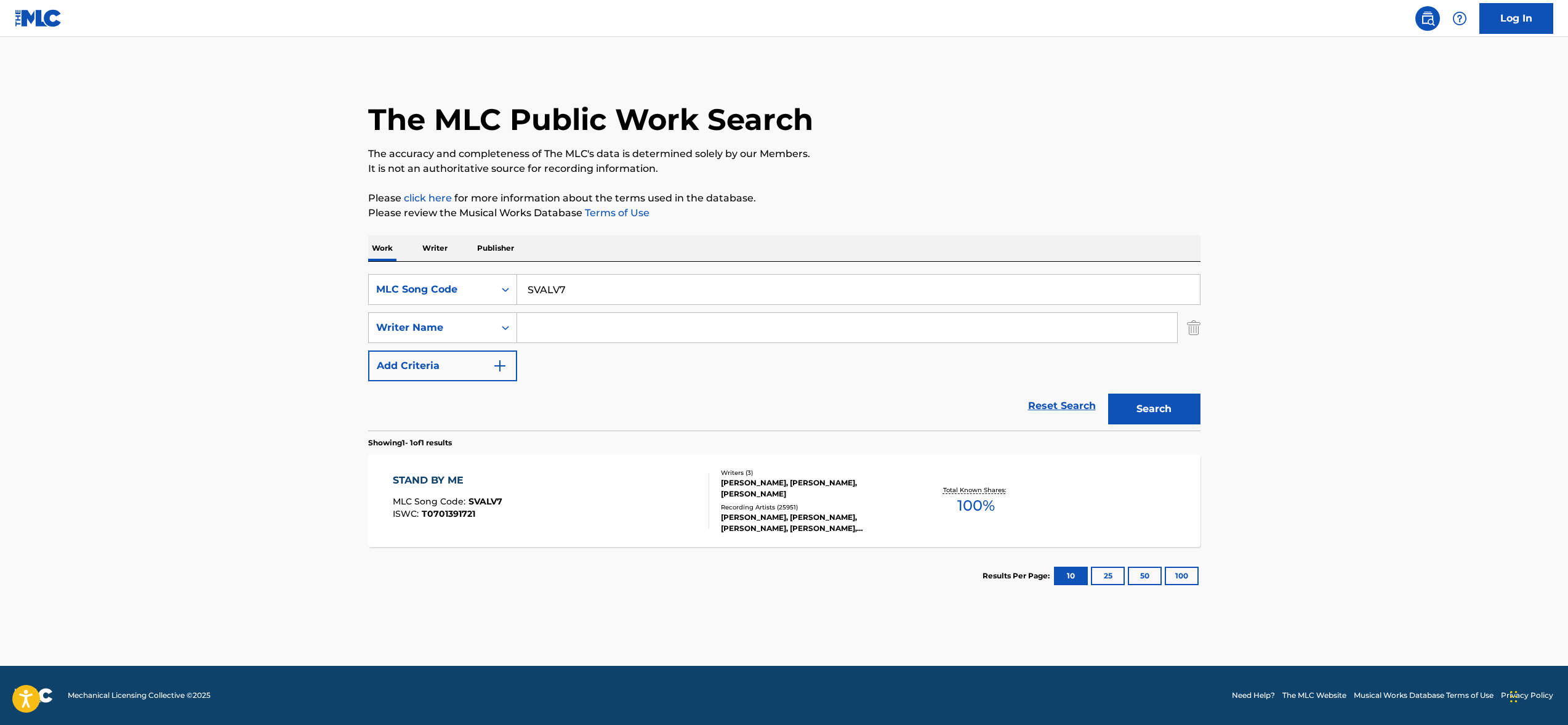
click at [603, 473] on div "STAND BY ME MLC Song Code : SVALV7 ISWC : T0701391721" at bounding box center [551, 500] width 317 height 56
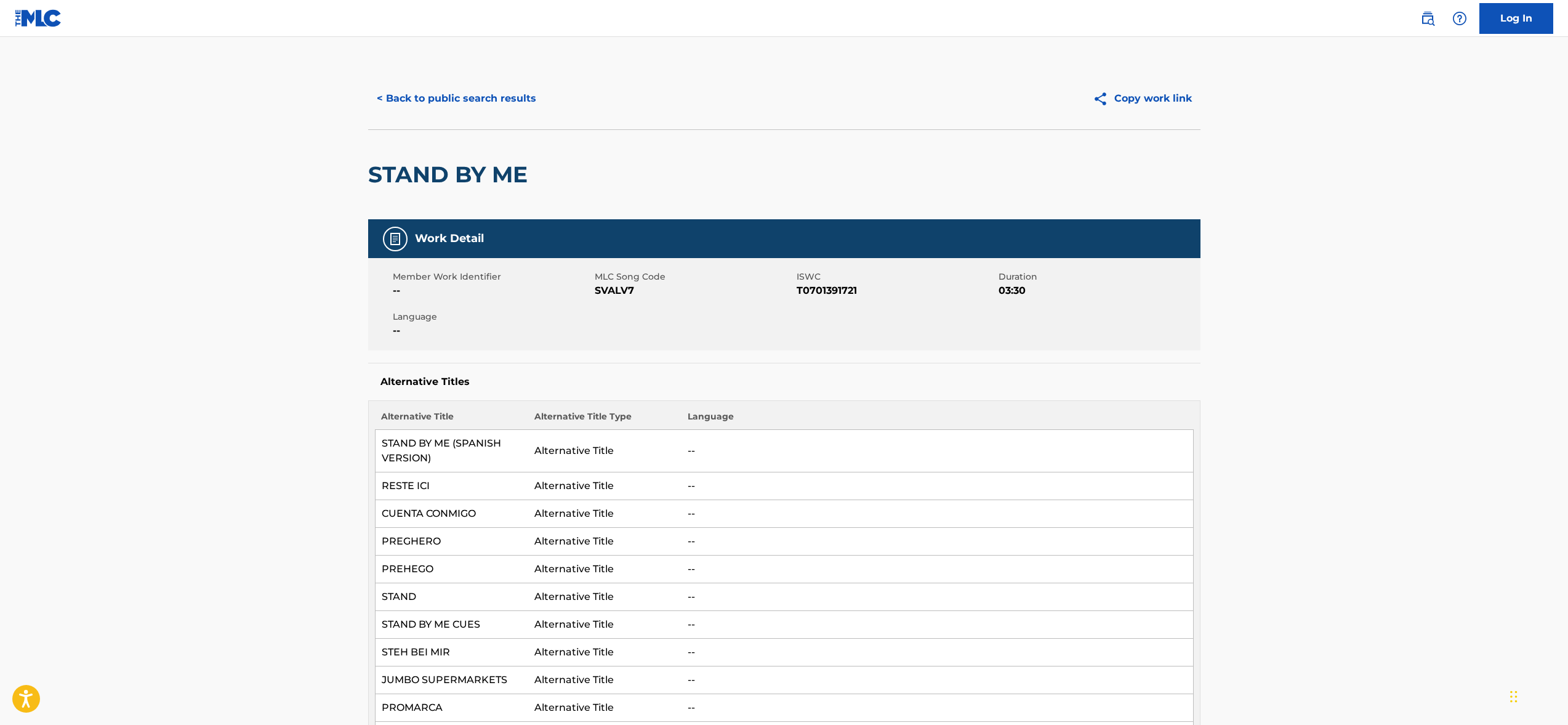
click at [446, 108] on button "< Back to public search results" at bounding box center [456, 98] width 176 height 31
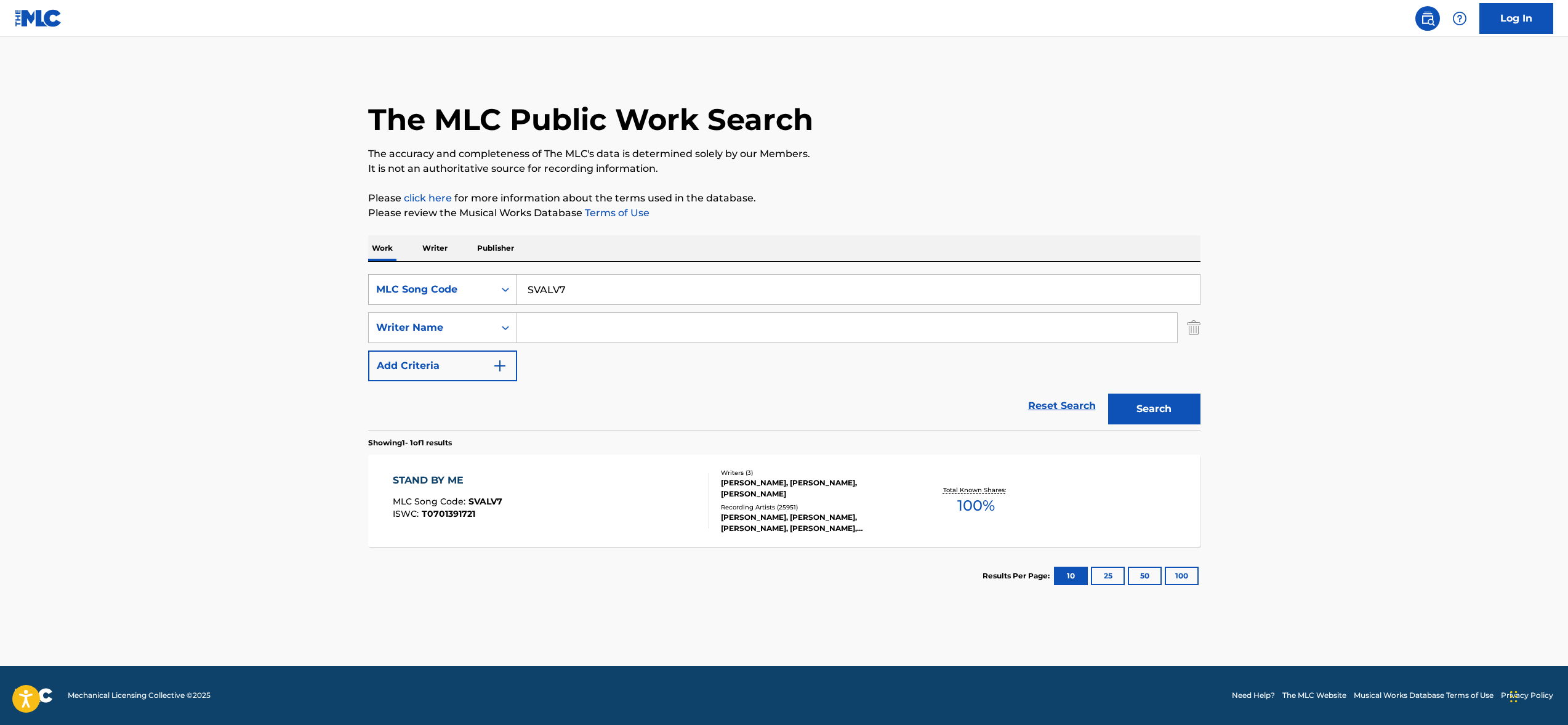
click at [466, 293] on div "MLC Song Code" at bounding box center [432, 288] width 111 height 15
click at [445, 324] on div "Work Title" at bounding box center [442, 321] width 148 height 31
click at [585, 286] on input "Search Form" at bounding box center [859, 289] width 683 height 29
paste input "TO TAME THE PERILOUS SKIES"
type input "TO TAME THE PERILOUS SKIES"
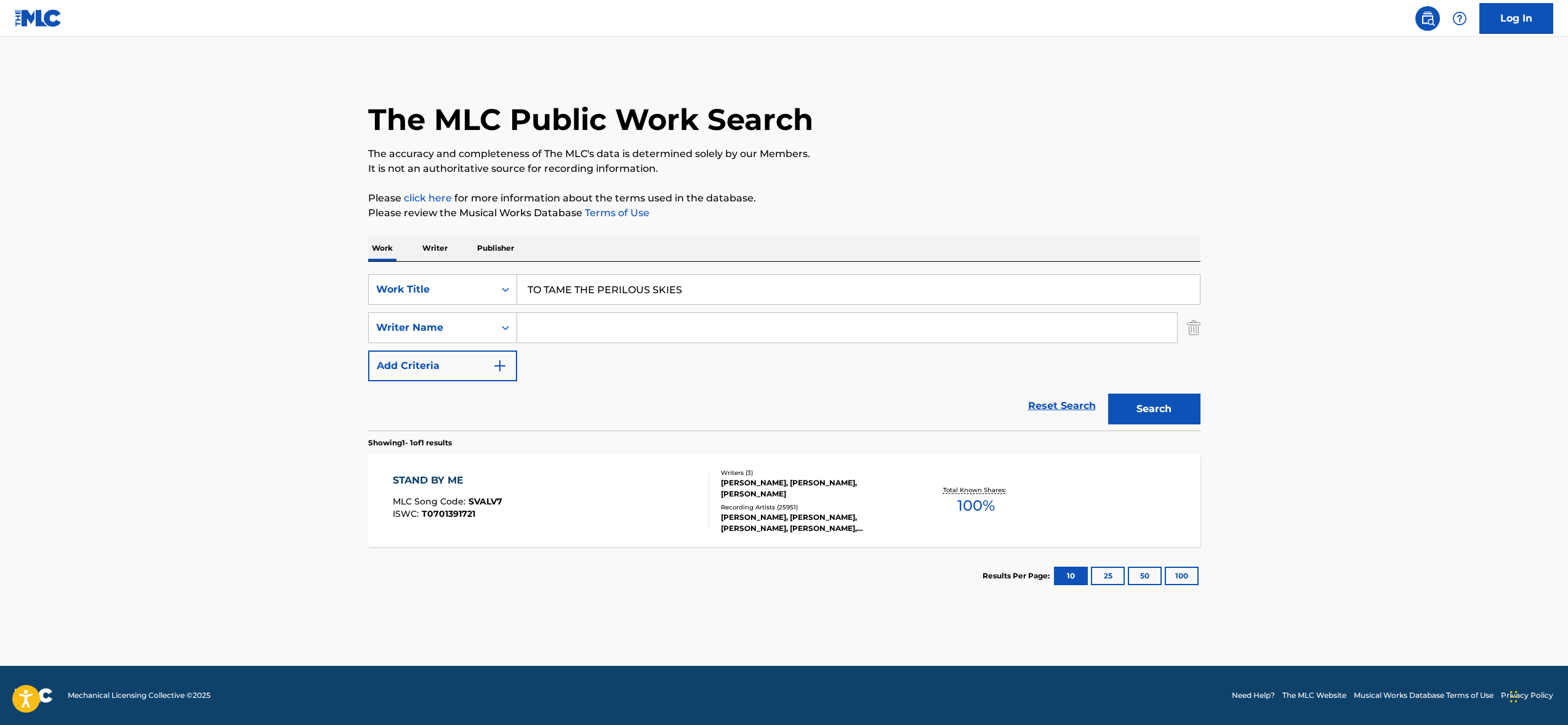
click at [555, 330] on input "Search Form" at bounding box center [847, 327] width 660 height 29
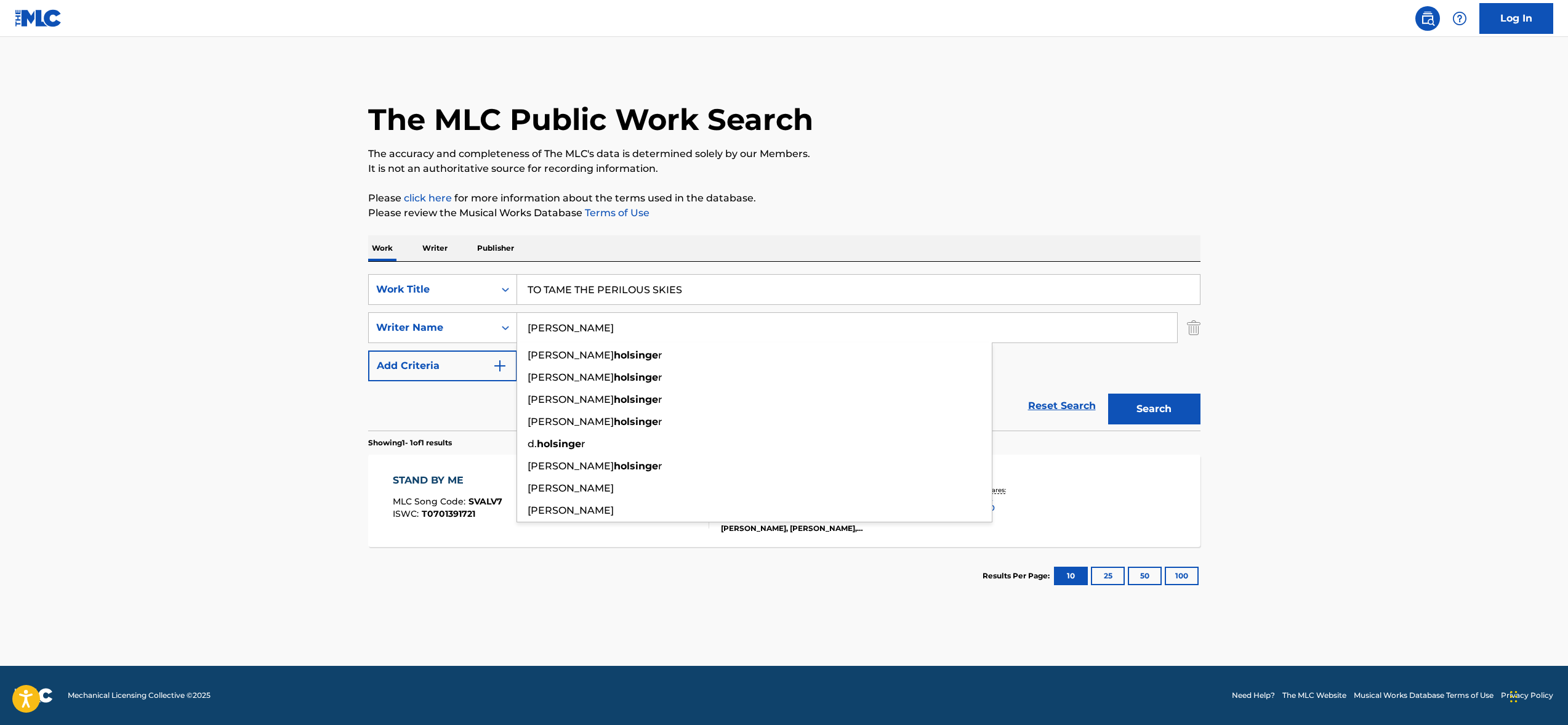
type input "[PERSON_NAME]"
click at [1108, 394] on button "Search" at bounding box center [1154, 409] width 93 height 31
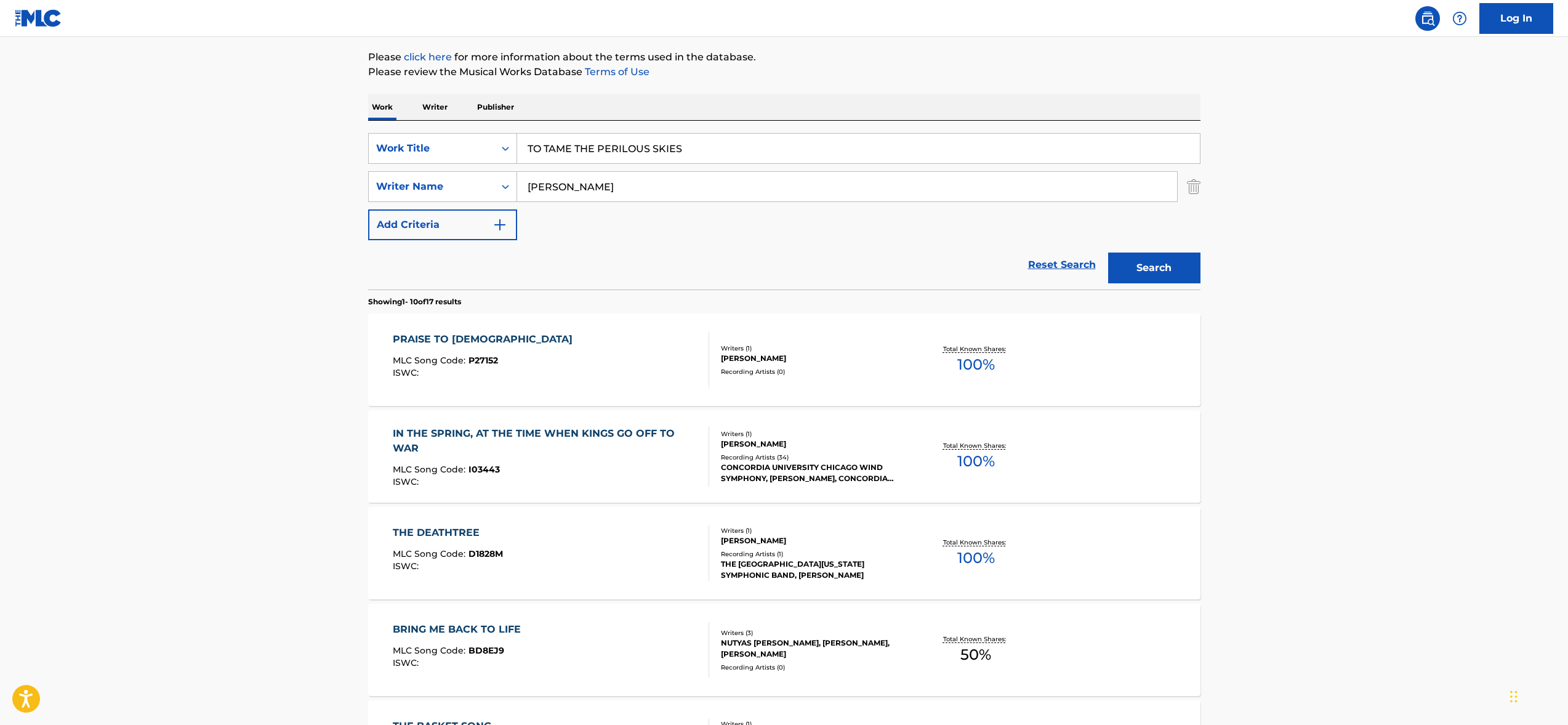
scroll to position [143, 0]
